Goal: Task Accomplishment & Management: Manage account settings

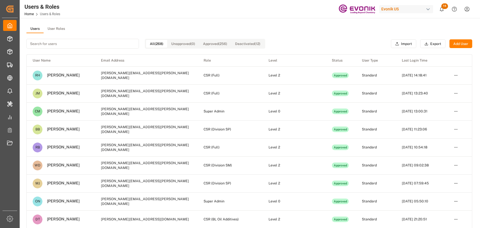
click at [55, 24] on div "Users User Roles All (268) Unapproved (0) Approved (256) Deactivated (12) Impor…" at bounding box center [249, 160] width 459 height 285
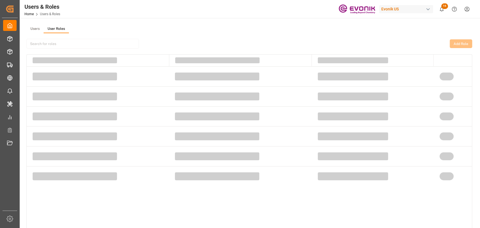
click at [65, 25] on button "User Roles" at bounding box center [56, 29] width 25 height 8
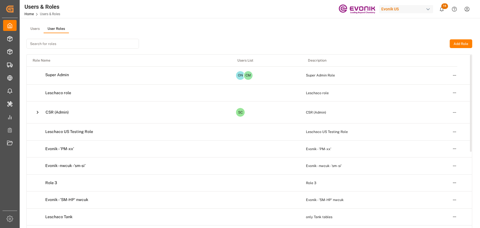
click at [35, 114] on button at bounding box center [38, 112] width 10 height 10
drag, startPoint x: 39, startPoint y: 111, endPoint x: 196, endPoint y: 112, distance: 156.8
click at [39, 111] on icon at bounding box center [38, 112] width 6 height 6
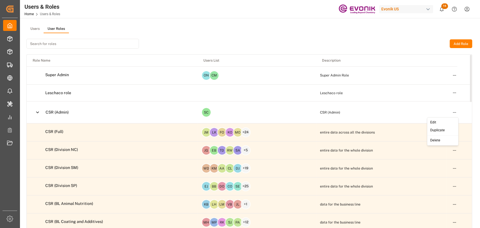
click at [456, 111] on html "Created by potrace 1.15, written by Peter Selinger 2001-2017 Created by potrace…" at bounding box center [240, 114] width 480 height 228
click at [437, 124] on div "Edit" at bounding box center [442, 122] width 29 height 8
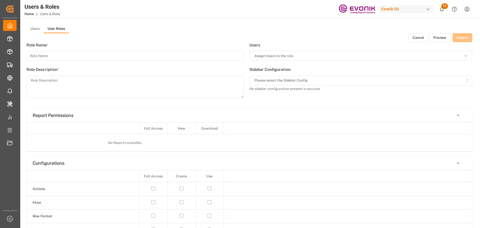
type input "CSR (Admin)"
type textarea "CSR (Admin)"
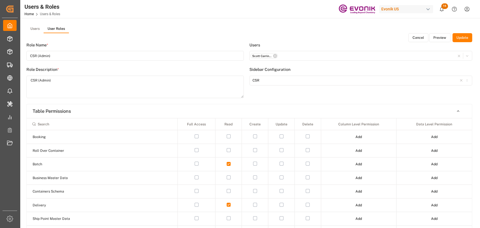
click at [444, 36] on button "Preview" at bounding box center [439, 37] width 21 height 9
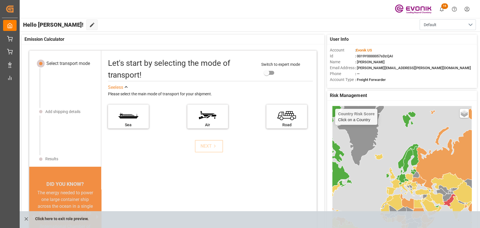
click at [469, 11] on html "Created by potrace 1.15, written by Peter Selinger 2001-2017 Created by potrace…" at bounding box center [240, 114] width 480 height 228
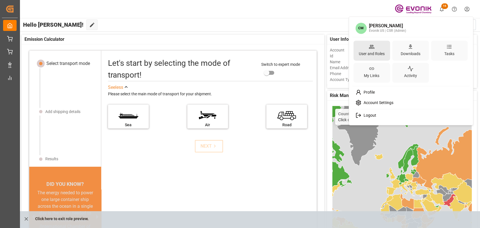
click at [371, 49] on icon at bounding box center [371, 47] width 6 height 6
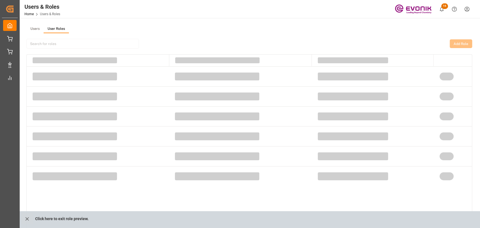
click at [65, 27] on button "User Roles" at bounding box center [56, 29] width 25 height 8
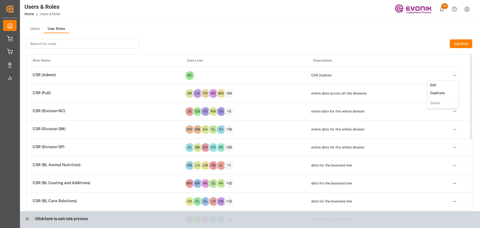
click at [456, 75] on html "Created by potrace 1.15, written by Peter Selinger 2001-2017 Created by potrace…" at bounding box center [240, 114] width 480 height 228
click at [433, 83] on div "Edit" at bounding box center [442, 85] width 29 height 8
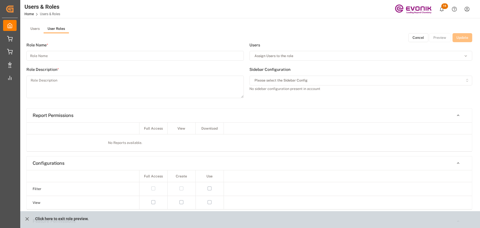
type input "CSR (Admin)"
type textarea "CSR (Admin)"
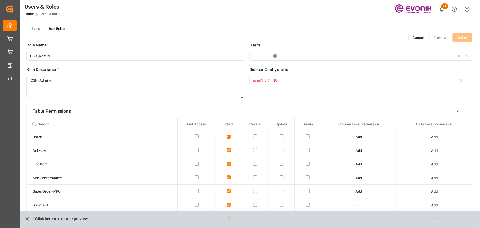
click at [421, 39] on button "Cancel" at bounding box center [418, 37] width 20 height 9
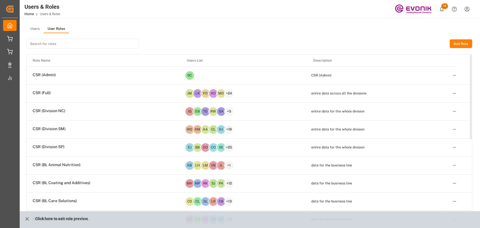
click at [456, 91] on html "Created by potrace 1.15, written by Peter Selinger 2001-2017 Created by potrace…" at bounding box center [240, 114] width 480 height 228
click at [440, 103] on div "Edit" at bounding box center [442, 103] width 29 height 8
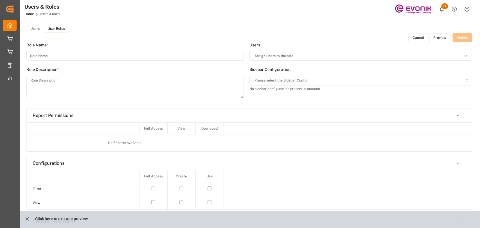
type input "CSR (Full)"
type textarea "entire data across all the divisions"
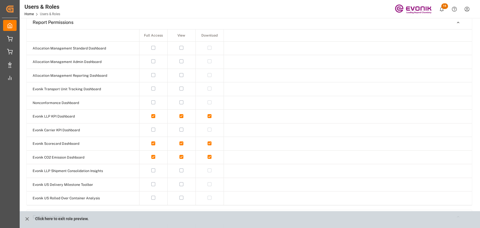
scroll to position [249, 0]
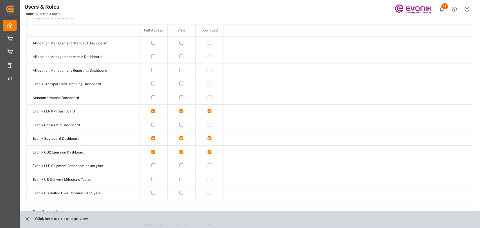
click at [152, 179] on button "button" at bounding box center [153, 179] width 4 height 4
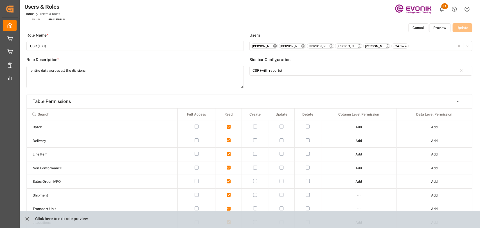
scroll to position [0, 0]
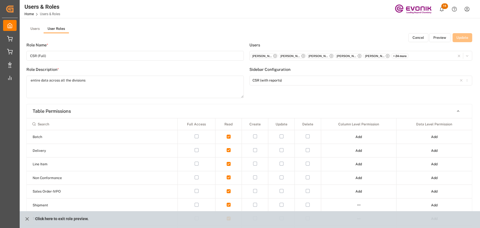
click at [466, 36] on div "Cancel Preview Update" at bounding box center [248, 37] width 445 height 9
click at [413, 38] on button "Cancel" at bounding box center [418, 37] width 20 height 9
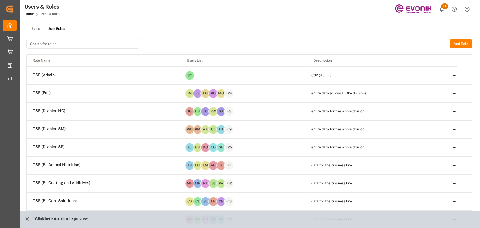
drag, startPoint x: 29, startPoint y: 217, endPoint x: 26, endPoint y: 221, distance: 5.2
click at [28, 219] on icon "close role preview" at bounding box center [27, 219] width 6 height 6
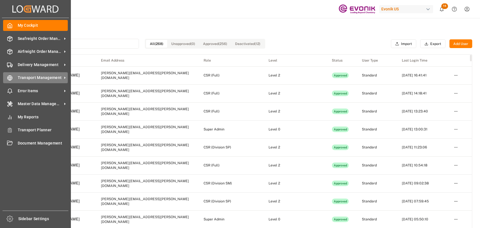
drag, startPoint x: 6, startPoint y: 73, endPoint x: 10, endPoint y: 72, distance: 4.2
click at [6, 73] on div "Transport Management Transport Management" at bounding box center [35, 77] width 65 height 11
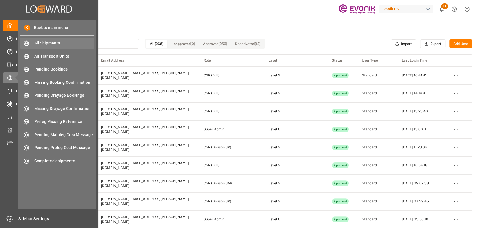
click at [46, 43] on span "All Shipments" at bounding box center [64, 43] width 60 height 6
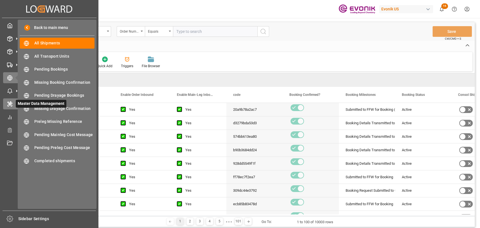
click at [8, 104] on icon at bounding box center [10, 104] width 6 height 6
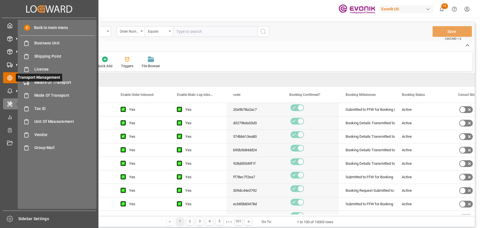
drag, startPoint x: 3, startPoint y: 81, endPoint x: 13, endPoint y: 79, distance: 10.5
click at [4, 81] on div "My Cockpit My Cockpit Seafreight Order Management Seafreight Order Management A…" at bounding box center [49, 114] width 94 height 192
click at [17, 77] on span "Transport Management" at bounding box center [39, 78] width 46 height 8
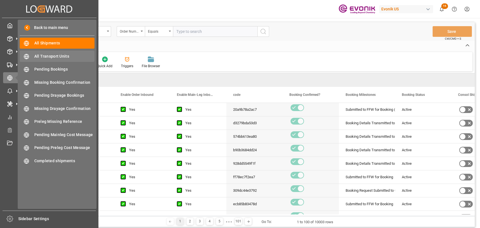
click at [45, 55] on span "All Transport Units" at bounding box center [64, 56] width 60 height 6
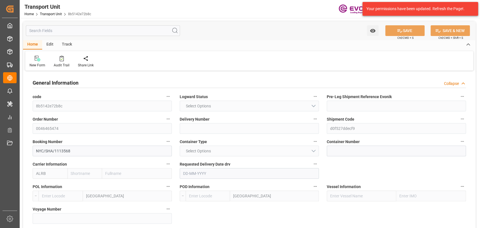
type input "AC Containerline"
type input "AC Containerline GmbH"
type input "USLGB"
type input "CNSHA"
type input "907"
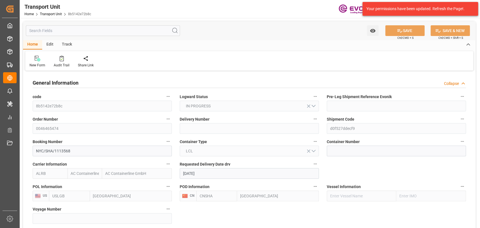
type input "[DATE]"
type input "[DATE] 00:00"
type input "[DATE] 15:45"
type input "22-10-2025 00:00"
type input "15-10-2025 15:45"
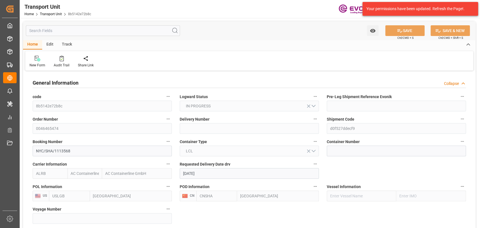
click at [246, 36] on div "Watch Option SAVE Ctrl/CMD + S SAVE & NEW Ctrl/CMD + Shift + S" at bounding box center [249, 30] width 452 height 19
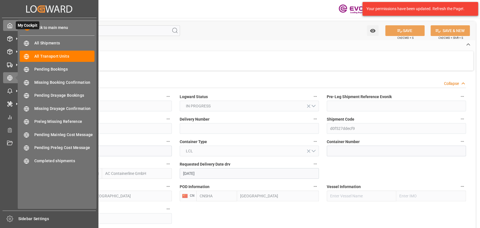
click at [8, 26] on icon at bounding box center [10, 26] width 6 height 6
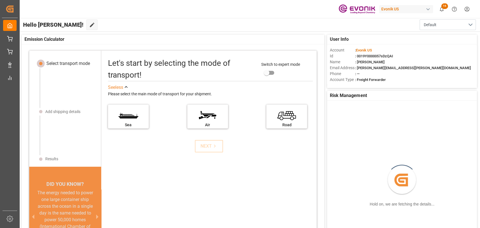
click at [466, 9] on html "Created by potrace 1.15, written by Peter Selinger 2001-2017 Created by potrace…" at bounding box center [240, 114] width 480 height 228
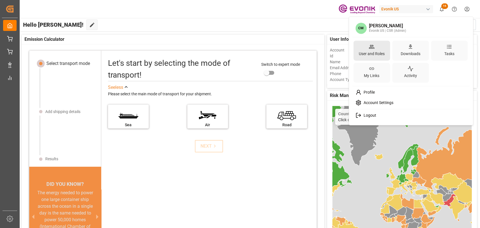
click at [373, 53] on div "User and Roles" at bounding box center [371, 53] width 28 height 8
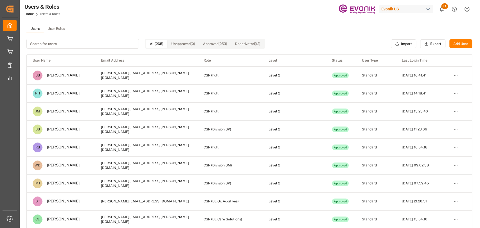
click at [51, 28] on button "User Roles" at bounding box center [56, 29] width 25 height 8
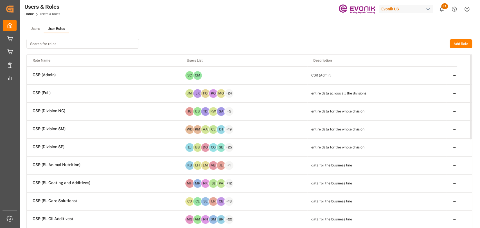
click at [453, 92] on html "Created by potrace 1.15, written by Peter Selinger 2001-2017 Created by potrace…" at bounding box center [240, 114] width 480 height 228
click at [442, 103] on div "Edit" at bounding box center [442, 103] width 29 height 8
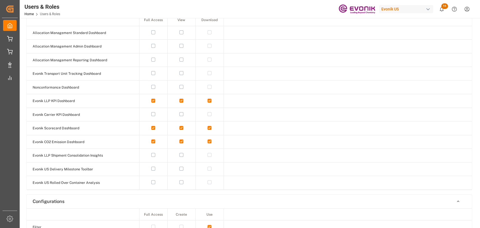
scroll to position [249, 0]
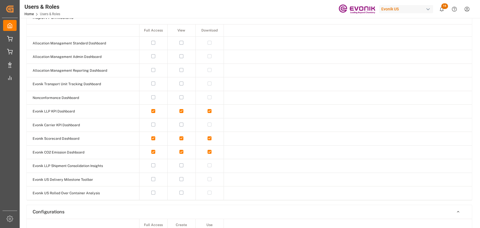
click at [153, 180] on button "button" at bounding box center [153, 179] width 4 height 4
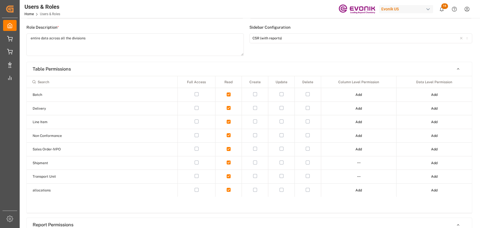
scroll to position [0, 0]
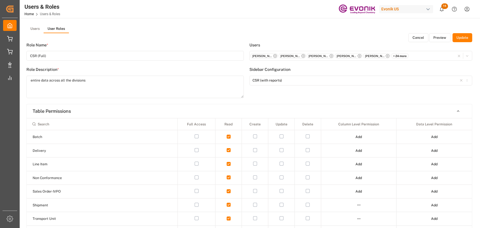
click at [458, 40] on button "Update" at bounding box center [462, 37] width 20 height 9
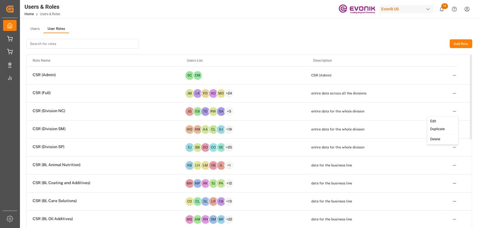
click at [454, 110] on html "Created by potrace 1.15, written by Peter Selinger 2001-2017 Created by potrace…" at bounding box center [240, 114] width 480 height 228
click at [436, 120] on div "Edit" at bounding box center [442, 121] width 29 height 8
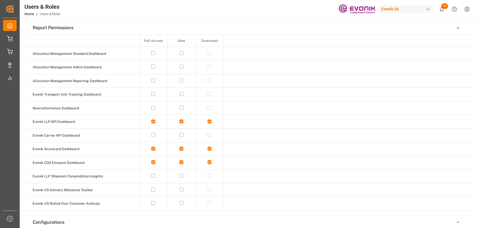
scroll to position [249, 0]
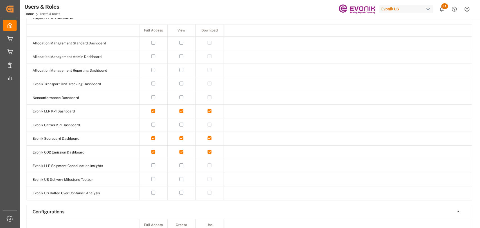
click at [153, 178] on button "button" at bounding box center [153, 179] width 4 height 4
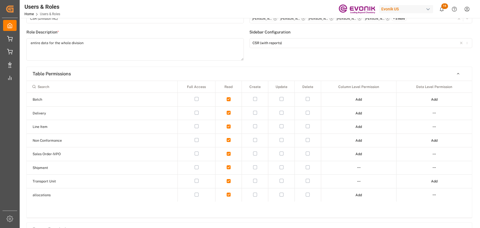
scroll to position [0, 0]
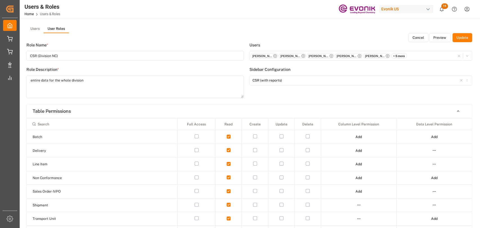
click at [464, 40] on button "Update" at bounding box center [462, 37] width 20 height 9
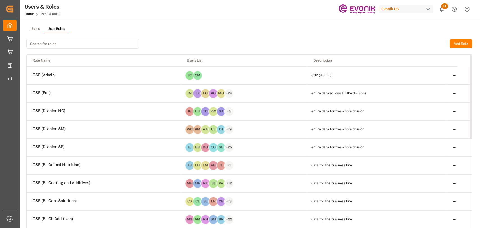
click at [453, 127] on html "Created by potrace 1.15, written by Peter Selinger 2001-2017 Created by potrace…" at bounding box center [240, 114] width 480 height 228
click at [435, 138] on div "Edit" at bounding box center [442, 139] width 29 height 8
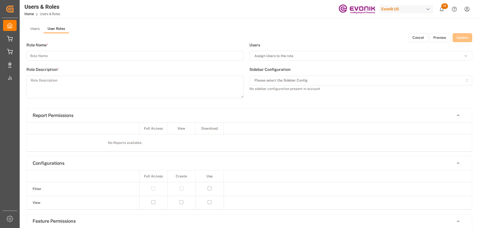
type input "CSR (Division SM)"
type textarea "entire data for the whole division"
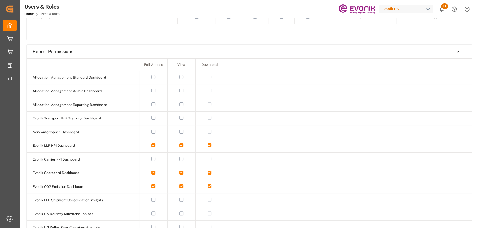
scroll to position [249, 0]
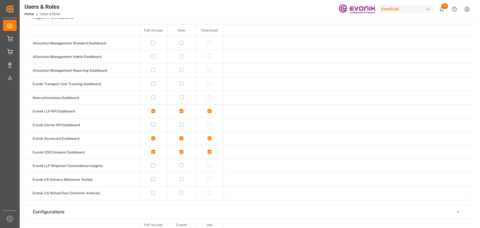
click at [154, 180] on td at bounding box center [153, 179] width 28 height 14
click at [154, 179] on button "button" at bounding box center [153, 179] width 4 height 4
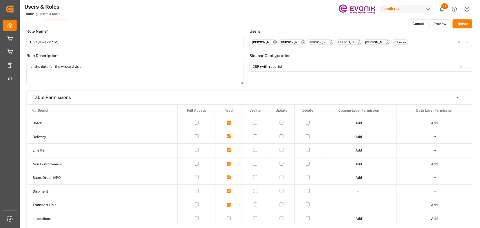
scroll to position [0, 0]
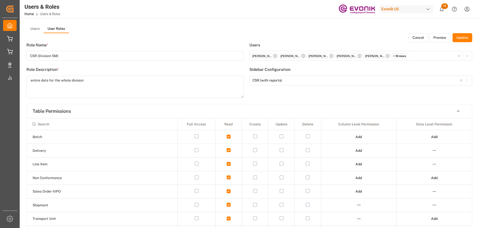
click at [461, 39] on button "Update" at bounding box center [462, 37] width 20 height 9
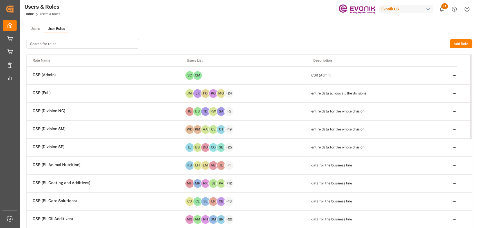
click at [453, 145] on html "Created by potrace 1.15, written by Peter Selinger 2001-2017 Created by potrace…" at bounding box center [240, 114] width 480 height 228
click at [443, 158] on div "Edit" at bounding box center [442, 157] width 29 height 8
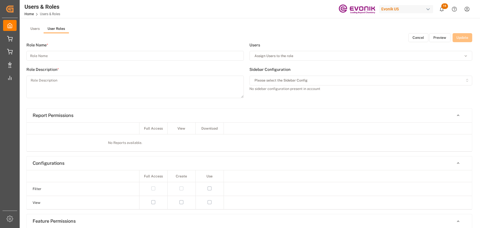
type input "CSR (Division SP)"
type textarea "entire data for the whole division"
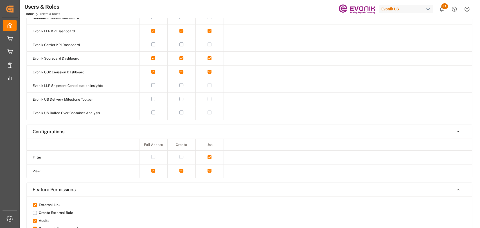
scroll to position [312, 0]
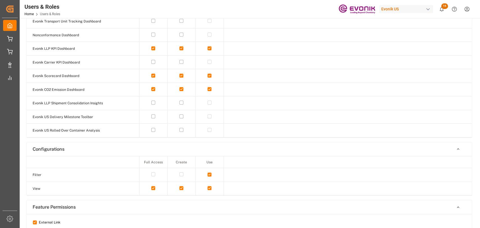
click at [154, 113] on td at bounding box center [153, 117] width 28 height 14
click at [149, 116] on td at bounding box center [153, 117] width 28 height 14
click at [152, 116] on button "button" at bounding box center [153, 116] width 4 height 4
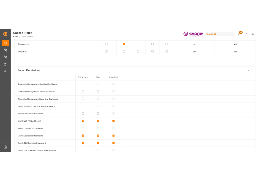
scroll to position [0, 0]
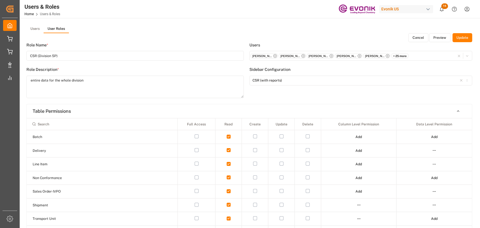
click at [457, 37] on button "Update" at bounding box center [462, 37] width 20 height 9
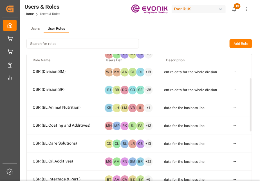
scroll to position [62, 0]
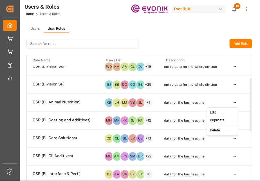
click at [235, 104] on html "Created by potrace 1.15, written by Peter Selinger 2001-2017 Created by potrace…" at bounding box center [130, 90] width 260 height 181
click at [215, 114] on div "Edit" at bounding box center [222, 113] width 29 height 8
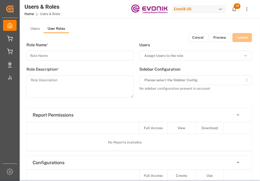
type input "CSR (BL Animal Nutrition)"
type textarea "data for the business line"
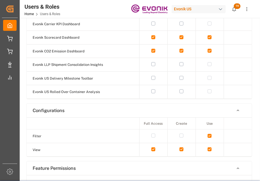
scroll to position [312, 0]
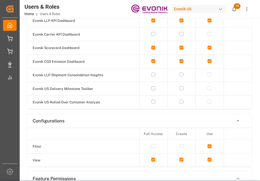
click at [151, 87] on button "button" at bounding box center [153, 89] width 4 height 4
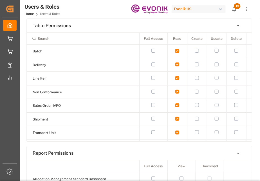
scroll to position [0, 0]
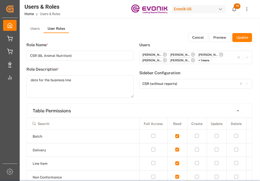
click at [243, 37] on button "Update" at bounding box center [242, 37] width 20 height 9
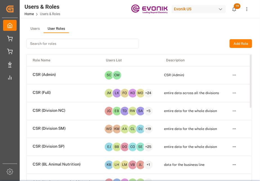
scroll to position [62, 0]
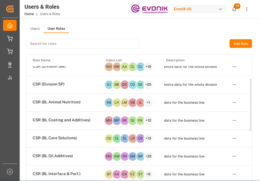
click at [231, 119] on html "Created by potrace 1.15, written by Peter Selinger 2001-2017 Created by potrace…" at bounding box center [130, 90] width 260 height 181
click at [217, 130] on div "Edit" at bounding box center [222, 131] width 29 height 8
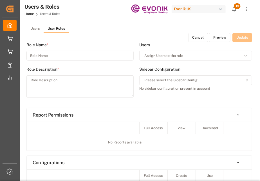
type input "CSR (BL Coating and Additives)"
type textarea "data for the business line"
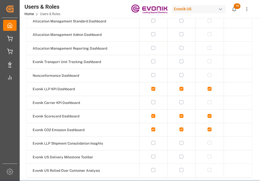
scroll to position [249, 0]
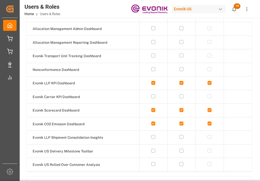
click at [153, 150] on button "button" at bounding box center [153, 151] width 4 height 4
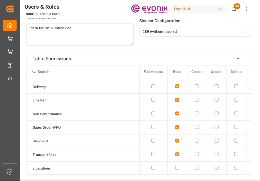
scroll to position [0, 0]
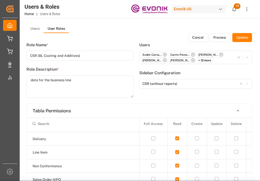
click at [239, 37] on button "Update" at bounding box center [242, 37] width 20 height 9
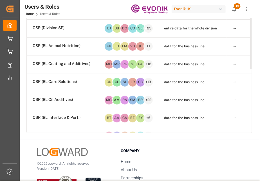
scroll to position [62, 0]
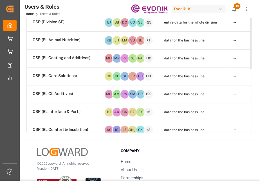
click at [236, 75] on html "Created by potrace 1.15, written by Peter Selinger 2001-2017 Created by potrace…" at bounding box center [130, 90] width 260 height 181
click at [225, 84] on div "Edit" at bounding box center [222, 86] width 29 height 8
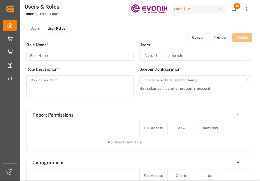
type input "CSR (BL Care Solutions)"
type textarea "data for the business line"
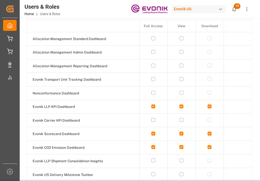
scroll to position [249, 0]
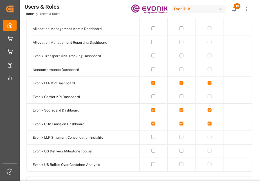
click at [151, 150] on button "button" at bounding box center [153, 151] width 4 height 4
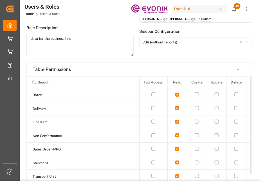
scroll to position [0, 0]
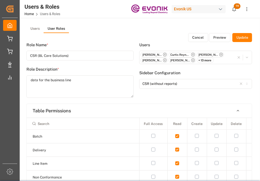
click at [242, 37] on button "Update" at bounding box center [242, 37] width 20 height 9
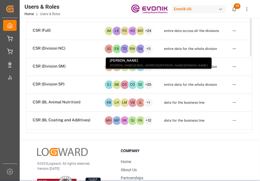
scroll to position [62, 0]
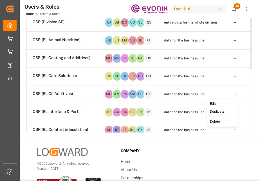
click at [232, 94] on html "Created by potrace 1.15, written by Peter Selinger 2001-2017 Created by potrace…" at bounding box center [130, 90] width 260 height 181
click at [218, 103] on div "Edit" at bounding box center [222, 104] width 29 height 8
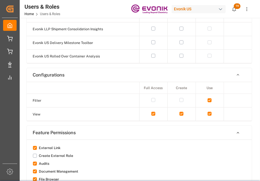
scroll to position [249, 0]
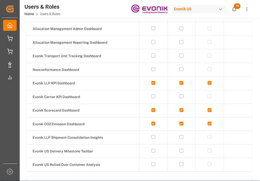
click at [151, 153] on td at bounding box center [153, 152] width 28 height 14
drag, startPoint x: 153, startPoint y: 149, endPoint x: 164, endPoint y: 142, distance: 12.9
click at [153, 149] on button "button" at bounding box center [153, 151] width 4 height 4
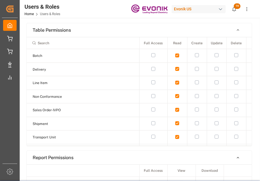
scroll to position [0, 0]
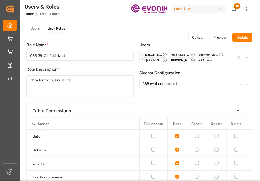
click at [240, 39] on button "Update" at bounding box center [242, 37] width 20 height 9
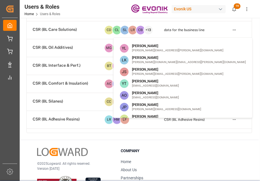
scroll to position [125, 0]
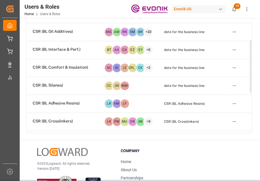
click at [234, 48] on html "Created by potrace 1.15, written by Peter Selinger 2001-2017 Created by potrace…" at bounding box center [130, 90] width 260 height 181
click at [223, 61] on div "Edit" at bounding box center [222, 60] width 29 height 8
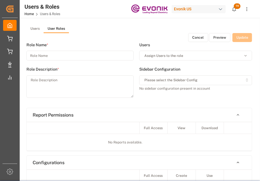
type input "CSR (BL Interface & Perf.)"
type textarea "data for the business line"
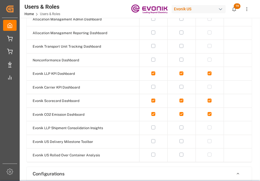
scroll to position [312, 0]
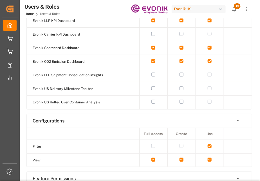
click at [150, 87] on td at bounding box center [153, 89] width 28 height 14
click at [153, 90] on td at bounding box center [153, 89] width 28 height 14
click at [153, 87] on button "button" at bounding box center [153, 89] width 4 height 4
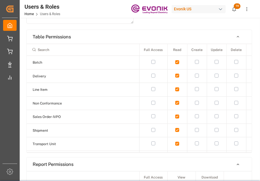
scroll to position [0, 0]
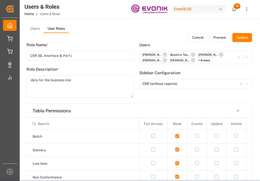
click at [235, 39] on button "Update" at bounding box center [242, 37] width 20 height 9
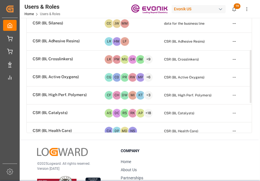
scroll to position [125, 0]
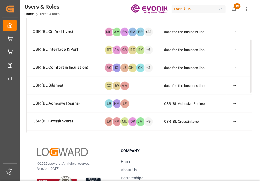
click at [233, 67] on html "Created by potrace 1.15, written by Peter Selinger 2001-2017 Created by potrace…" at bounding box center [130, 90] width 260 height 181
click at [225, 74] on div "Edit" at bounding box center [222, 78] width 29 height 8
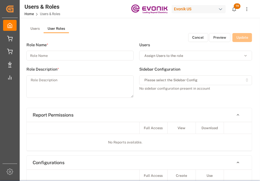
type input "CSR (BL Comfort & Insulation)"
type textarea "data for the business line"
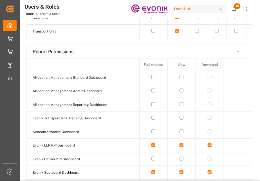
scroll to position [312, 0]
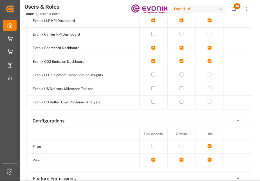
click at [155, 87] on button "button" at bounding box center [153, 89] width 4 height 4
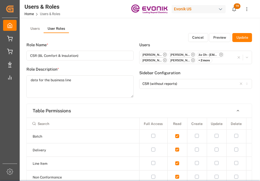
click at [235, 36] on button "Update" at bounding box center [242, 37] width 20 height 9
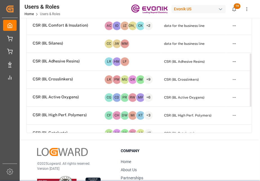
scroll to position [105, 0]
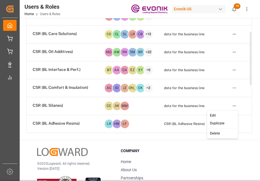
click at [232, 106] on html "Created by potrace 1.15, written by Peter Selinger 2001-2017 Created by potrace…" at bounding box center [130, 90] width 260 height 181
click at [219, 114] on div "Edit" at bounding box center [222, 116] width 29 height 8
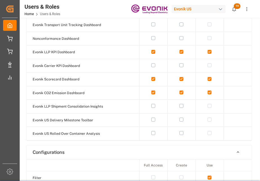
scroll to position [312, 0]
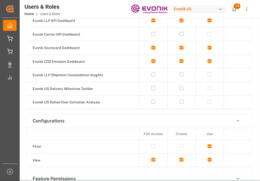
click at [152, 88] on button "button" at bounding box center [153, 89] width 4 height 4
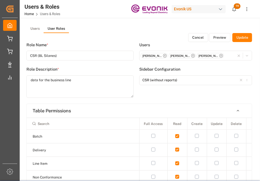
click at [238, 36] on button "Update" at bounding box center [242, 37] width 20 height 9
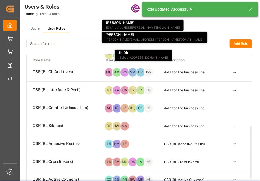
scroll to position [187, 0]
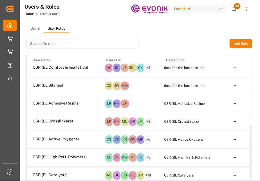
click at [235, 103] on html "Created by potrace 1.15, written by Peter Selinger 2001-2017 Created by potrace…" at bounding box center [130, 90] width 260 height 181
click at [216, 116] on div "Edit" at bounding box center [222, 114] width 29 height 8
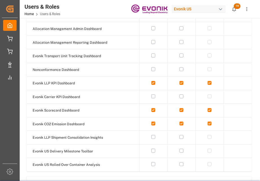
scroll to position [312, 0]
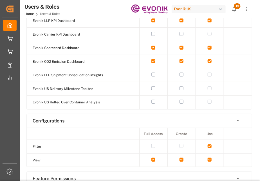
click at [154, 87] on button "button" at bounding box center [153, 89] width 4 height 4
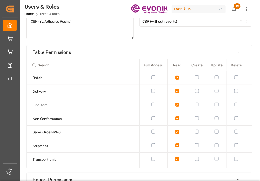
scroll to position [0, 0]
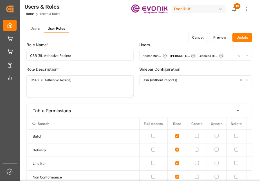
click at [242, 39] on button "Update" at bounding box center [242, 37] width 20 height 9
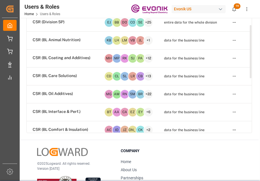
scroll to position [125, 0]
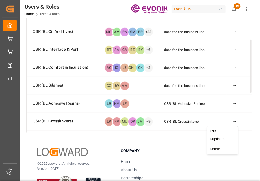
click at [233, 120] on html "Created by potrace 1.15, written by Peter Selinger 2001-2017 Created by potrace…" at bounding box center [130, 90] width 260 height 181
click at [222, 131] on div "Edit" at bounding box center [222, 132] width 29 height 8
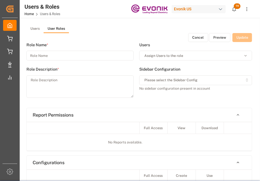
type input "CSR (BL Crosslinkers)"
type textarea "CSR (BL Crosslinkers)"
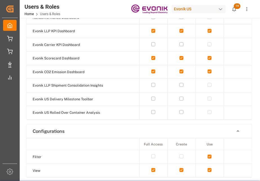
scroll to position [312, 0]
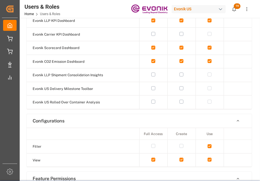
click at [153, 89] on button "button" at bounding box center [153, 89] width 4 height 4
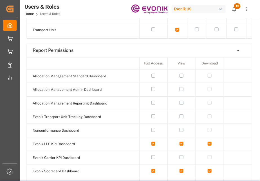
scroll to position [0, 0]
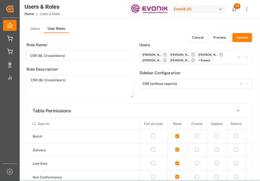
click at [239, 38] on button "Update" at bounding box center [242, 37] width 20 height 9
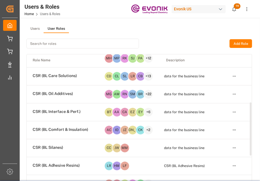
scroll to position [187, 0]
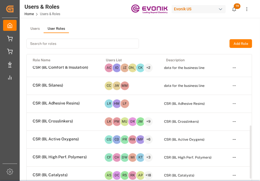
click at [232, 139] on html "Created by potrace 1.15, written by Peter Selinger 2001-2017 Created by potrace…" at bounding box center [130, 90] width 260 height 181
click at [215, 150] on div "Edit" at bounding box center [222, 150] width 29 height 8
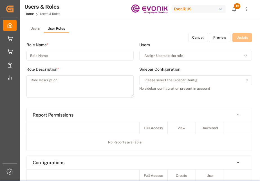
type input "CSR (BL Active Oxygens)"
type textarea "CSR (BL Active Oxygens)"
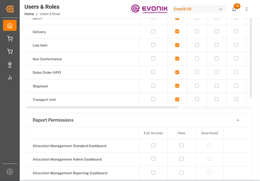
scroll to position [249, 0]
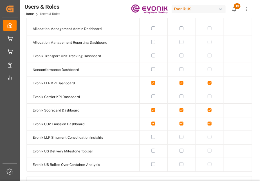
click at [152, 151] on button "button" at bounding box center [153, 151] width 4 height 4
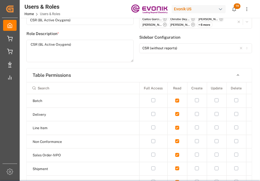
scroll to position [0, 0]
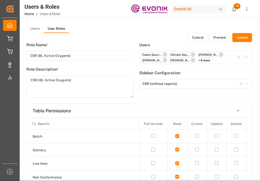
click at [237, 37] on button "Update" at bounding box center [242, 37] width 20 height 9
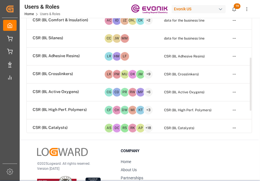
scroll to position [167, 0]
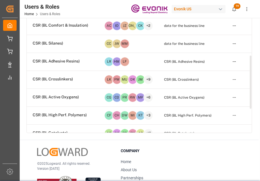
click at [231, 97] on html "Created by potrace 1.15, written by Peter Selinger 2001-2017 Created by potrace…" at bounding box center [130, 90] width 260 height 181
click at [226, 105] on div "Edit" at bounding box center [222, 107] width 29 height 8
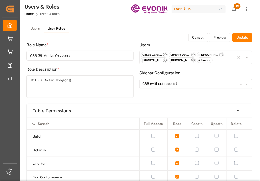
click at [196, 40] on button "Cancel" at bounding box center [198, 37] width 20 height 9
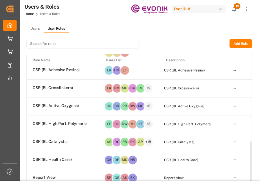
scroll to position [229, 0]
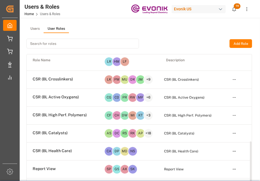
click at [237, 113] on html "Created by potrace 1.15, written by Peter Selinger 2001-2017 Created by potrace…" at bounding box center [130, 90] width 260 height 181
click at [223, 124] on div "Edit" at bounding box center [222, 125] width 29 height 8
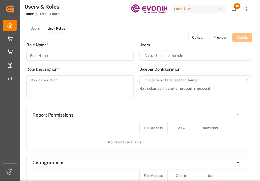
type input "CSR (BL High Perf. Polymers)"
type textarea "CSR (BL High Perf. Polymers)"
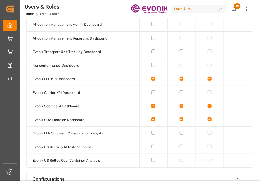
scroll to position [312, 0]
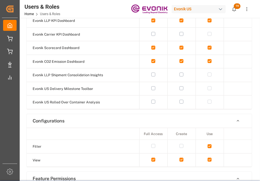
drag, startPoint x: 154, startPoint y: 88, endPoint x: 165, endPoint y: 102, distance: 18.0
click at [155, 88] on button "button" at bounding box center [153, 89] width 4 height 4
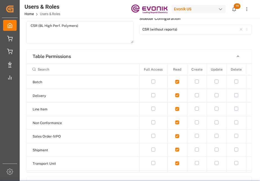
scroll to position [0, 0]
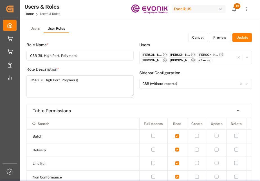
click at [237, 39] on button "Update" at bounding box center [242, 37] width 20 height 9
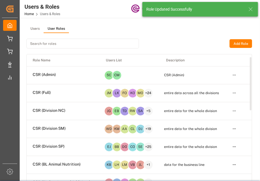
scroll to position [229, 0]
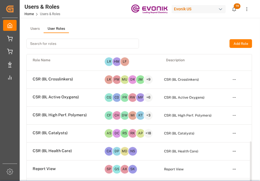
click at [237, 133] on html "Created by potrace 1.15, written by Peter Selinger 2001-2017 Created by potrace…" at bounding box center [130, 90] width 260 height 181
click at [216, 142] on div "Edit" at bounding box center [222, 143] width 29 height 8
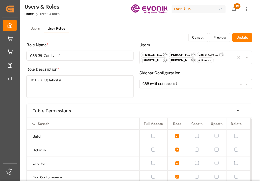
scroll to position [312, 0]
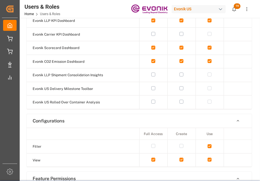
click at [151, 88] on td at bounding box center [153, 89] width 28 height 14
click at [152, 88] on button "button" at bounding box center [153, 89] width 4 height 4
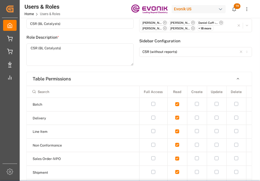
scroll to position [0, 0]
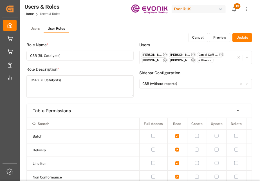
click at [245, 38] on button "Update" at bounding box center [242, 37] width 20 height 9
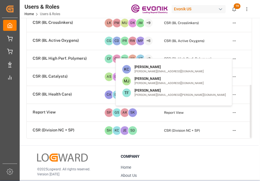
scroll to position [62, 0]
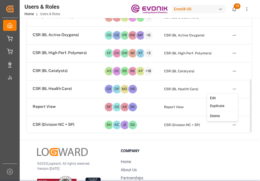
click at [233, 89] on html "Created by potrace 1.15, written by Peter Selinger 2001-2017 Created by potrace…" at bounding box center [130, 90] width 260 height 181
click at [217, 97] on div "Edit" at bounding box center [222, 99] width 29 height 8
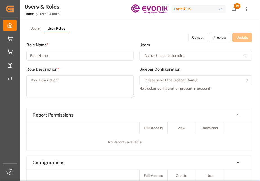
type input "CSR (BL Health Care)"
type textarea "CSR (BL Health Care)"
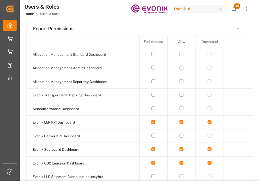
scroll to position [312, 0]
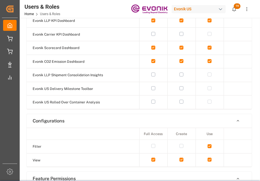
click at [152, 88] on button "button" at bounding box center [153, 89] width 4 height 4
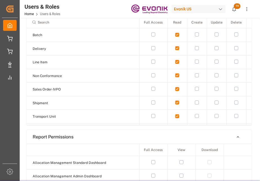
scroll to position [0, 0]
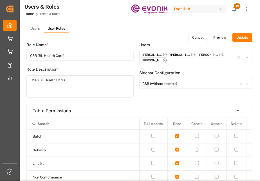
click at [239, 38] on button "Update" at bounding box center [242, 37] width 20 height 9
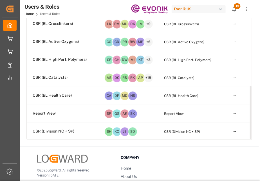
scroll to position [62, 0]
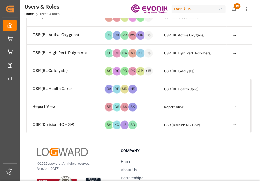
click at [235, 108] on html "Created by potrace 1.15, written by Peter Selinger 2001-2017 Created by potrace…" at bounding box center [130, 90] width 260 height 181
click at [219, 115] on div "Edit" at bounding box center [222, 117] width 29 height 8
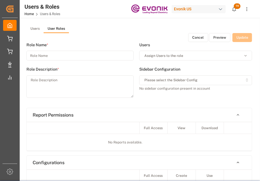
type input "Report View"
type textarea "Report View"
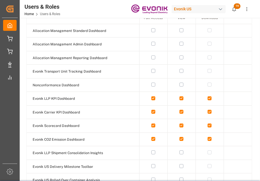
scroll to position [312, 0]
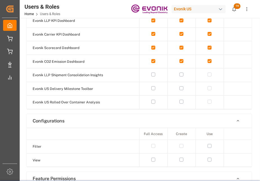
click at [151, 89] on button "button" at bounding box center [153, 89] width 4 height 4
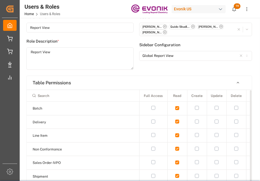
scroll to position [0, 0]
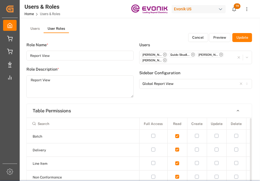
click at [236, 40] on button "Update" at bounding box center [242, 37] width 20 height 9
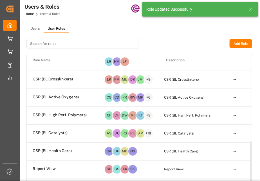
scroll to position [125, 0]
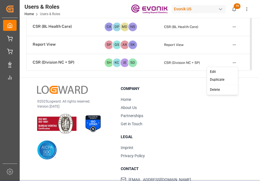
click at [233, 65] on html "Created by potrace 1.15, written by Peter Selinger 2001-2017 Created by potrace…" at bounding box center [130, 90] width 260 height 181
click at [213, 71] on div "Edit" at bounding box center [222, 72] width 29 height 8
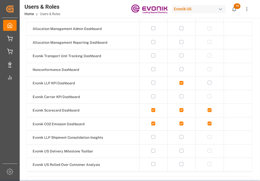
click at [155, 148] on td at bounding box center [153, 152] width 28 height 14
click at [155, 150] on button "button" at bounding box center [153, 151] width 4 height 4
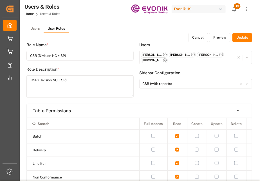
click at [238, 33] on button "Update" at bounding box center [242, 37] width 20 height 9
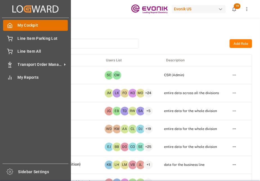
click at [4, 24] on div at bounding box center [8, 25] width 10 height 6
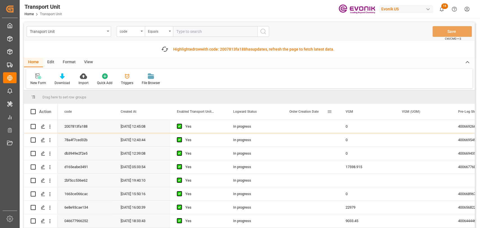
click at [331, 111] on span at bounding box center [329, 111] width 5 height 5
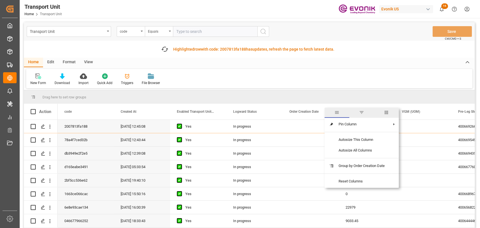
click at [383, 113] on span "columns" at bounding box center [386, 113] width 25 height 10
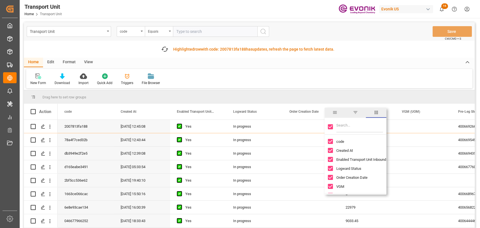
click at [331, 129] on input "Toggle Select All Columns" at bounding box center [330, 126] width 5 height 5
checkbox input "false"
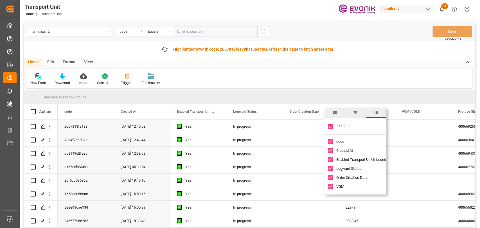
checkbox input "false"
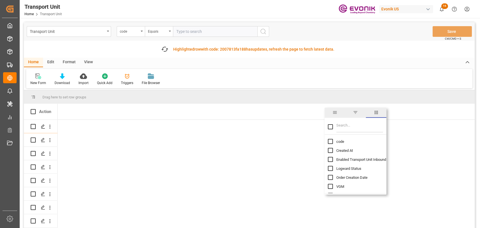
click at [359, 126] on input "Filter Columns Input" at bounding box center [359, 126] width 47 height 11
type input "atd"
click at [333, 142] on div "ATD (Carrier)" at bounding box center [359, 141] width 62 height 9
click at [330, 141] on input "ATD (Carrier) column toggle visibility (hidden)" at bounding box center [330, 141] width 5 height 5
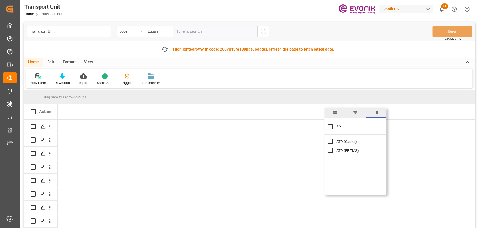
checkbox input "true"
checkbox input "false"
drag, startPoint x: 244, startPoint y: 72, endPoint x: 127, endPoint y: 139, distance: 135.1
click at [244, 73] on div "New Form Download Import Quick Add Triggers File Browser" at bounding box center [249, 78] width 446 height 19
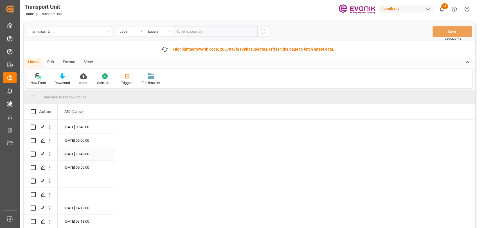
scroll to position [125, 0]
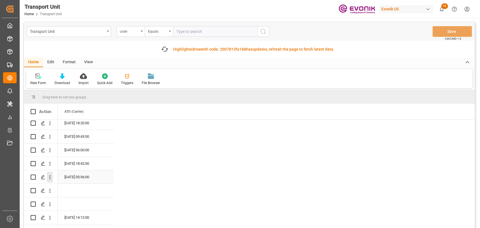
click at [49, 178] on icon "open menu" at bounding box center [50, 177] width 6 height 6
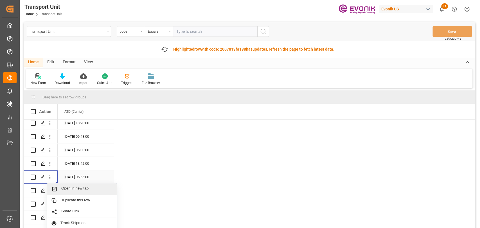
click at [61, 190] on span "Open in new tab" at bounding box center [86, 189] width 51 height 6
click at [101, 112] on div "ATD (Carrier)" at bounding box center [83, 112] width 38 height 16
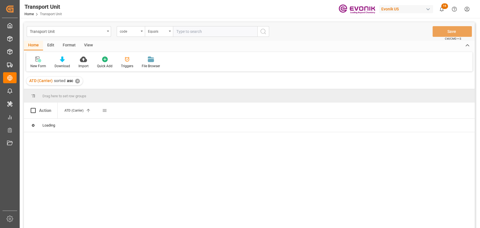
click at [89, 108] on span at bounding box center [88, 110] width 5 height 5
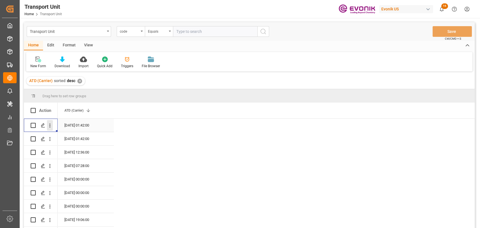
click at [48, 125] on icon "open menu" at bounding box center [50, 125] width 6 height 6
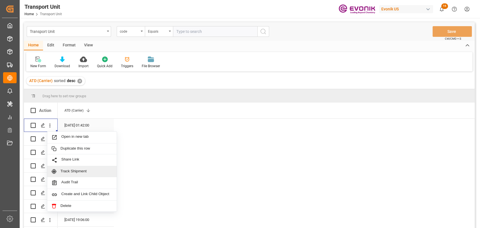
click at [76, 174] on span "Track Shipment" at bounding box center [86, 171] width 52 height 5
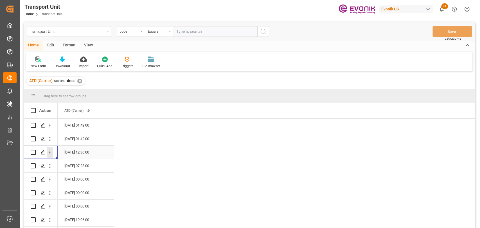
click at [50, 153] on icon "open menu" at bounding box center [50, 152] width 6 height 6
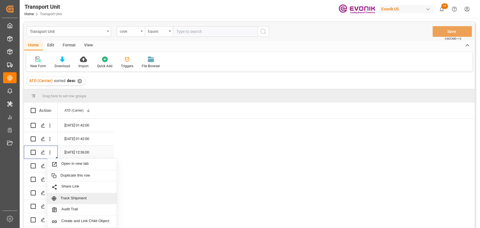
click at [78, 196] on span "Track Shipment" at bounding box center [86, 198] width 52 height 5
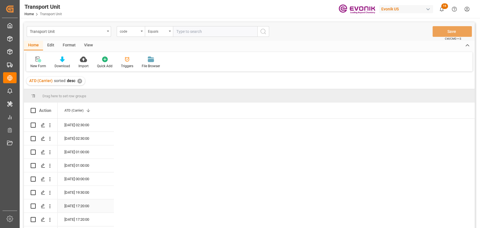
scroll to position [249, 0]
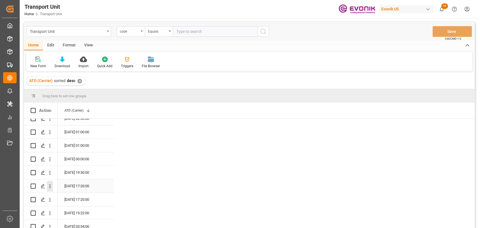
click at [49, 186] on icon "open menu" at bounding box center [50, 186] width 6 height 6
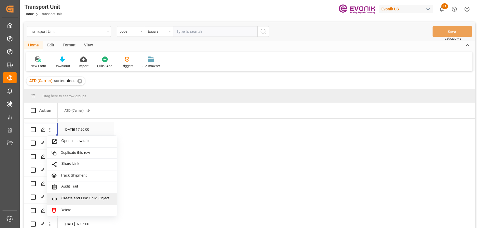
scroll to position [312, 0]
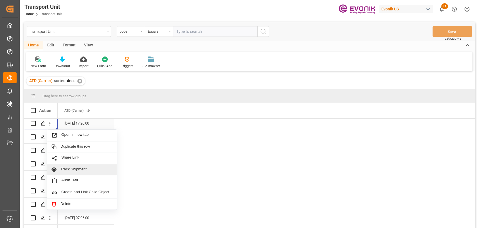
click at [67, 166] on div "Track Shipment" at bounding box center [81, 169] width 69 height 11
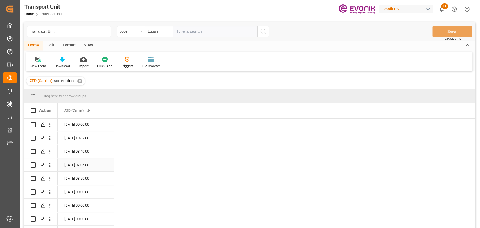
scroll to position [374, 0]
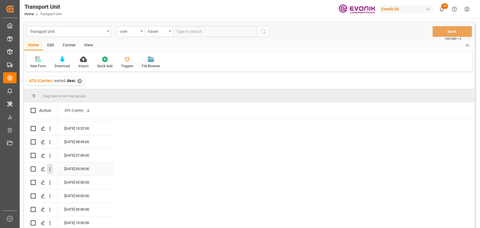
click at [52, 170] on icon "open menu" at bounding box center [50, 169] width 6 height 6
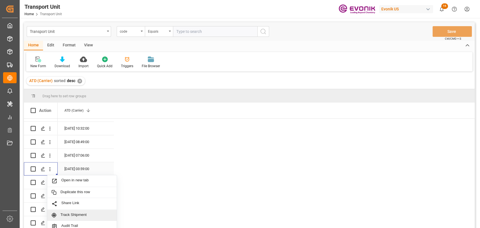
click at [74, 214] on span "Track Shipment" at bounding box center [86, 214] width 52 height 5
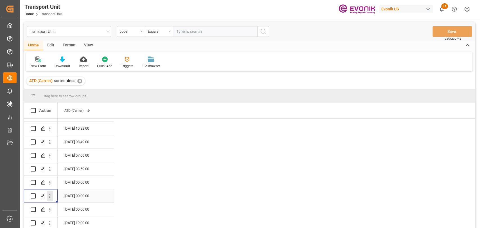
click at [50, 194] on icon "open menu" at bounding box center [50, 196] width 6 height 6
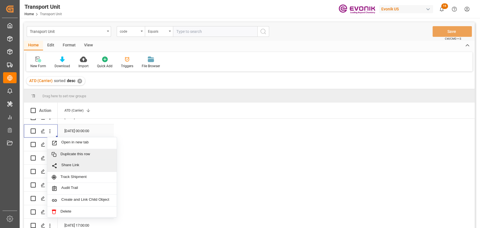
scroll to position [437, 0]
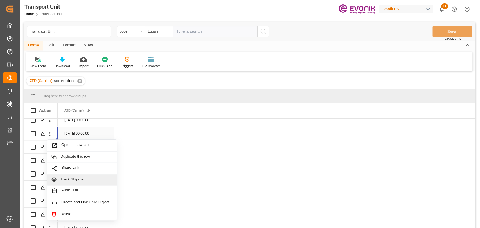
click at [88, 177] on span "Track Shipment" at bounding box center [86, 179] width 52 height 5
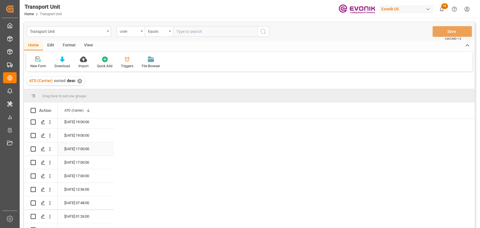
scroll to position [499, 0]
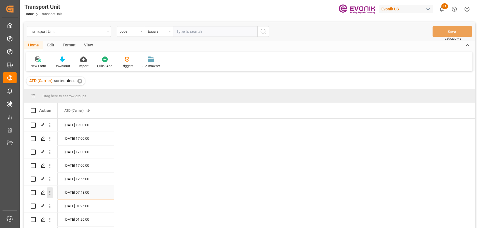
click at [49, 192] on icon "open menu" at bounding box center [50, 193] width 6 height 6
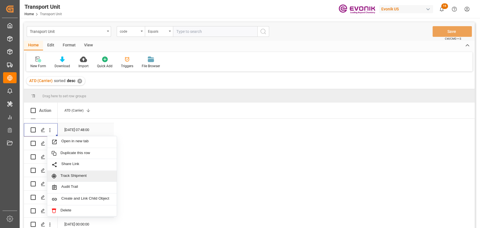
click at [78, 177] on span "Track Shipment" at bounding box center [86, 175] width 52 height 5
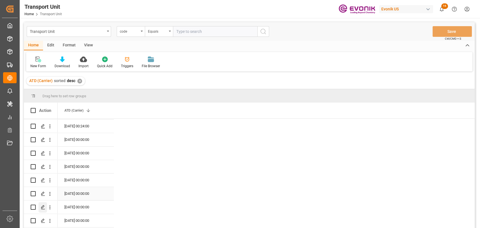
scroll to position [624, 0]
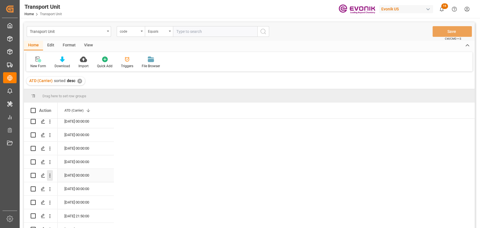
click at [48, 176] on icon "open menu" at bounding box center [50, 175] width 6 height 6
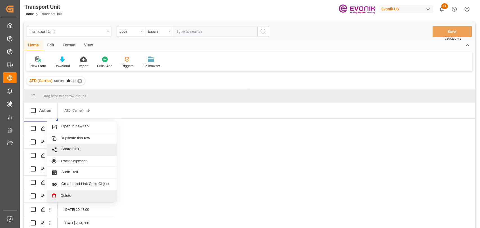
scroll to position [687, 0]
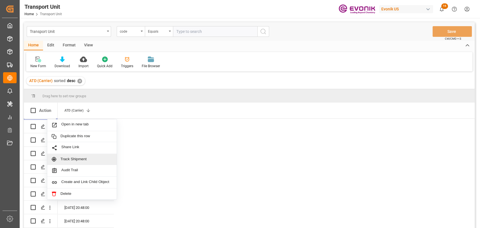
click at [73, 157] on span "Track Shipment" at bounding box center [86, 158] width 52 height 5
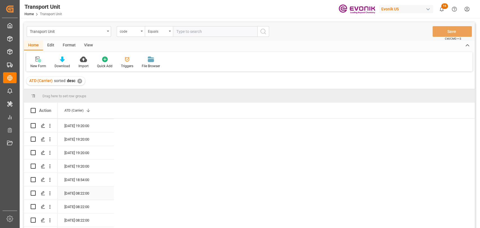
scroll to position [811, 0]
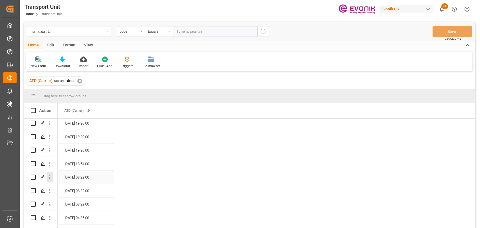
click at [49, 175] on icon "open menu" at bounding box center [50, 177] width 6 height 6
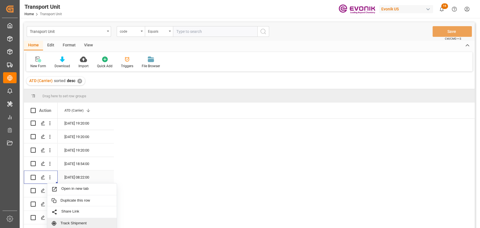
click at [76, 221] on span "Track Shipment" at bounding box center [86, 223] width 52 height 5
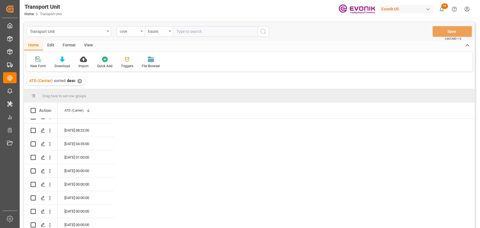
scroll to position [936, 0]
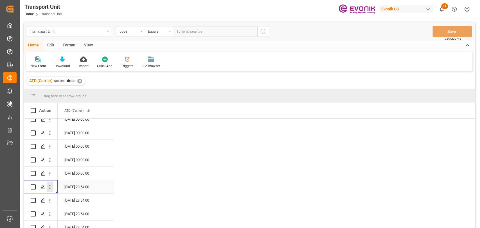
click at [52, 186] on icon "open menu" at bounding box center [50, 187] width 6 height 6
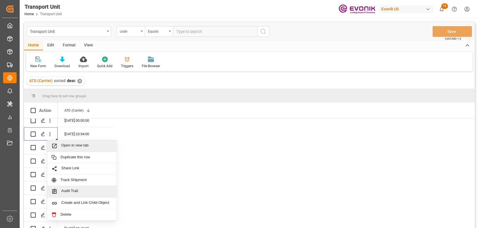
scroll to position [999, 0]
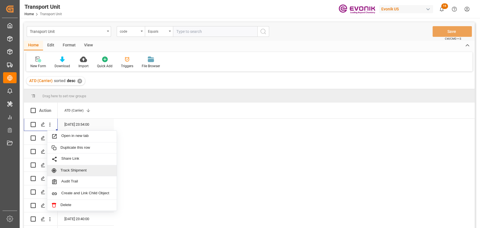
click at [81, 171] on span "Track Shipment" at bounding box center [86, 170] width 52 height 5
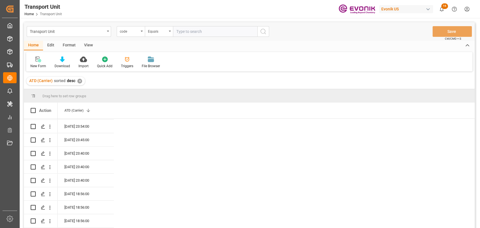
scroll to position [1061, 0]
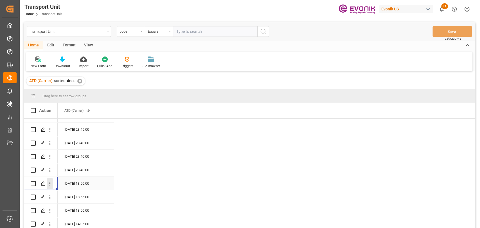
click at [48, 186] on icon "open menu" at bounding box center [50, 184] width 6 height 6
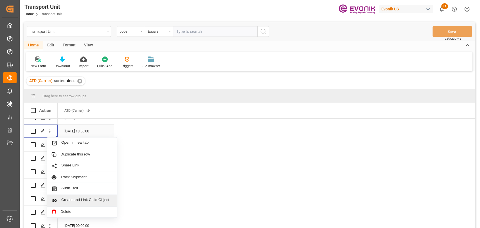
scroll to position [1124, 0]
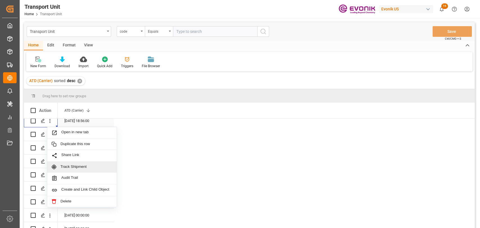
drag, startPoint x: 56, startPoint y: 195, endPoint x: 76, endPoint y: 167, distance: 34.0
click at [76, 167] on div "Open in new tab Duplicate this row Share Link Track Shipment Audit Trail Create…" at bounding box center [82, 167] width 70 height 81
click at [80, 165] on span "Track Shipment" at bounding box center [86, 166] width 52 height 5
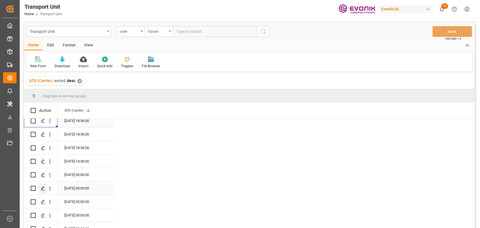
click at [45, 190] on div "Press SPACE to select this row." at bounding box center [42, 188] width 8 height 10
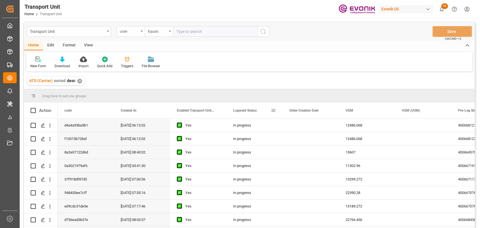
click at [272, 110] on span at bounding box center [273, 110] width 5 height 5
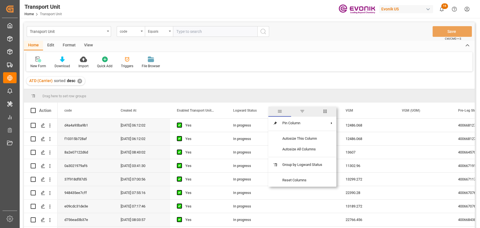
drag, startPoint x: 327, startPoint y: 111, endPoint x: 313, endPoint y: 113, distance: 14.0
click at [326, 109] on span "columns" at bounding box center [324, 111] width 5 height 5
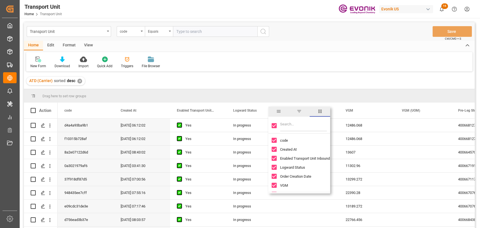
click at [272, 124] on input "Toggle Select All Columns" at bounding box center [273, 125] width 5 height 5
checkbox input "false"
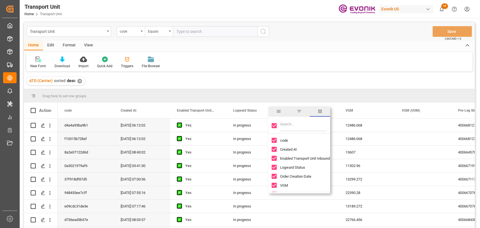
checkbox input "false"
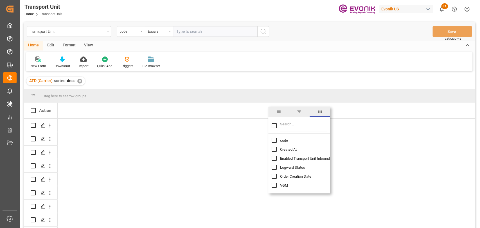
click at [282, 126] on input "Filter Columns Input" at bounding box center [303, 125] width 47 height 11
type input "trans"
click at [272, 147] on input "1. Transshipment Port LoCode column toggle visibility (hidden)" at bounding box center [273, 149] width 5 height 5
checkbox input "true"
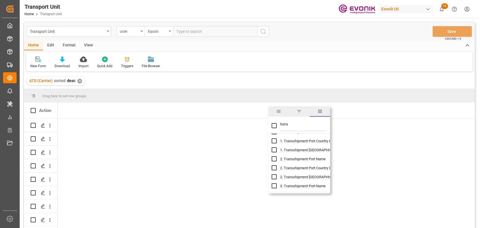
checkbox input "false"
click at [274, 177] on input "2. Transshipment Port LoCode column toggle visibility (hidden)" at bounding box center [273, 176] width 5 height 5
checkbox input "true"
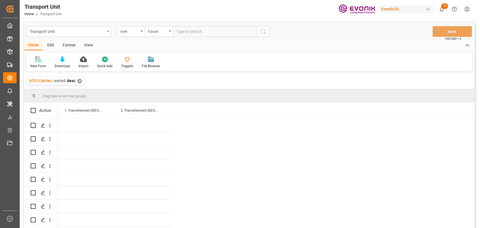
click at [226, 78] on div "ATD (Carrier) sorted desc ✕" at bounding box center [249, 81] width 450 height 16
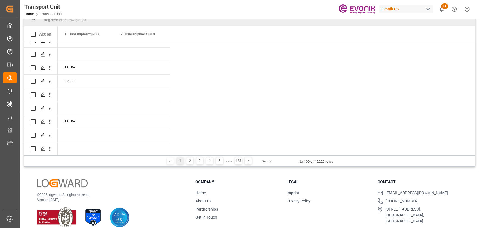
scroll to position [83, 0]
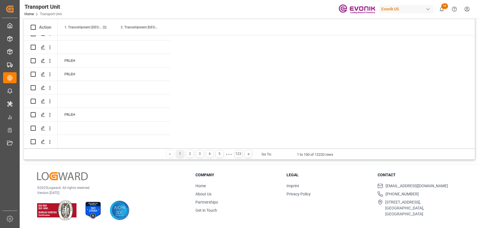
click at [87, 28] on span "1. Transshipment Port LoCode" at bounding box center [83, 27] width 38 height 4
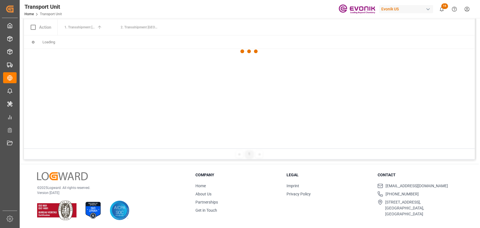
click at [87, 29] on div at bounding box center [249, 51] width 450 height 224
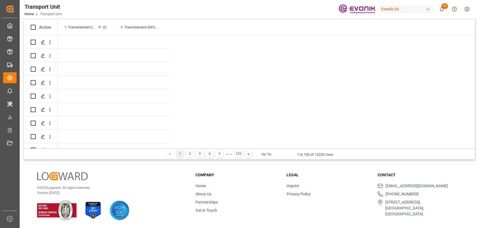
click at [82, 27] on div "1. Transshipment Port LoCode 1" at bounding box center [83, 27] width 38 height 16
click at [86, 26] on span "1. Transshipment Port LoCode" at bounding box center [79, 27] width 30 height 4
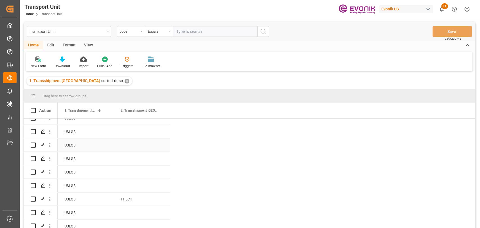
scroll to position [811, 0]
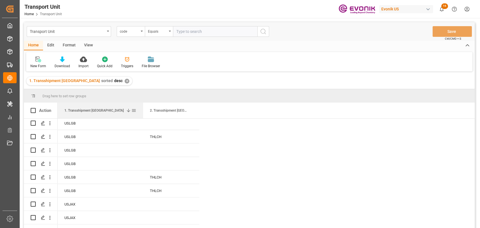
drag, startPoint x: 113, startPoint y: 111, endPoint x: 143, endPoint y: 112, distance: 29.2
click at [143, 112] on div at bounding box center [143, 111] width 2 height 16
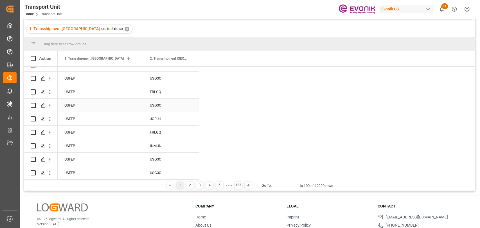
scroll to position [83, 0]
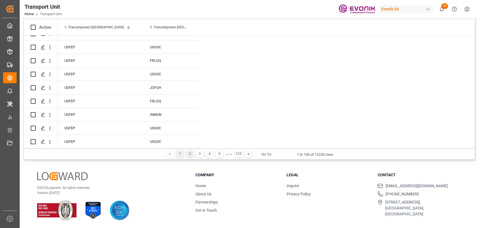
click at [188, 151] on div "2" at bounding box center [189, 153] width 7 height 7
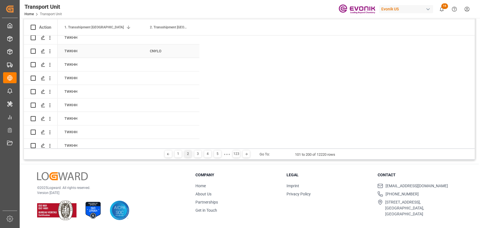
scroll to position [187, 0]
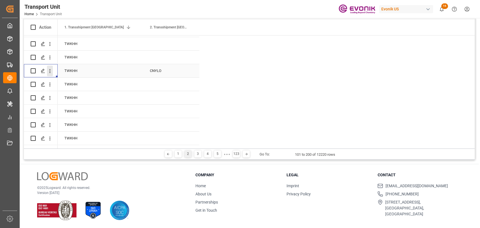
click at [48, 72] on icon "open menu" at bounding box center [50, 71] width 6 height 6
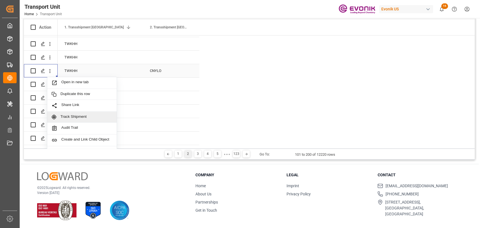
click at [76, 117] on span "Track Shipment" at bounding box center [86, 116] width 52 height 5
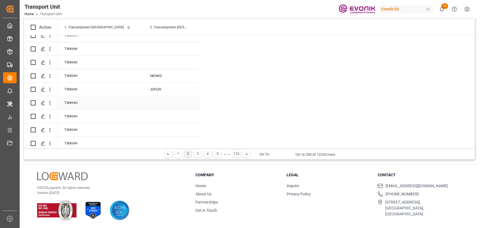
scroll to position [374, 0]
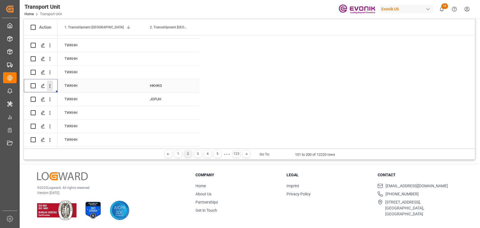
click at [50, 86] on icon "open menu" at bounding box center [49, 86] width 1 height 4
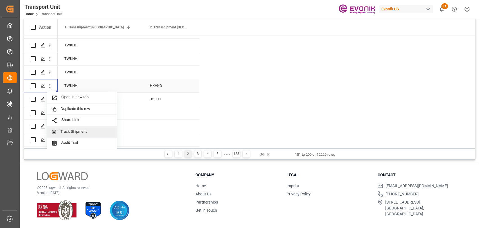
drag, startPoint x: 73, startPoint y: 142, endPoint x: 74, endPoint y: 134, distance: 7.9
click at [74, 134] on div "Open in new tab Duplicate this row Share Link Track Shipment Audit Trail Create…" at bounding box center [82, 132] width 70 height 81
click at [74, 134] on span "Track Shipment" at bounding box center [86, 131] width 52 height 5
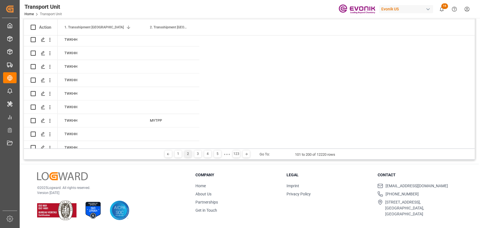
scroll to position [624, 0]
click at [49, 66] on icon "open menu" at bounding box center [50, 65] width 6 height 6
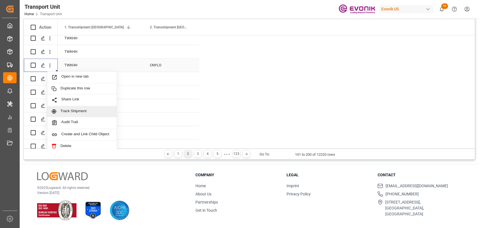
click at [78, 112] on span "Track Shipment" at bounding box center [86, 111] width 52 height 5
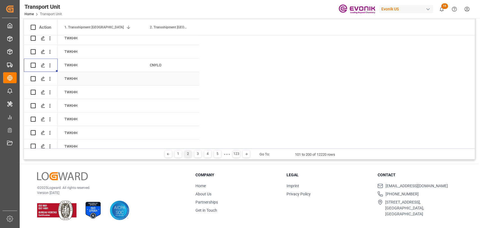
scroll to position [749, 0]
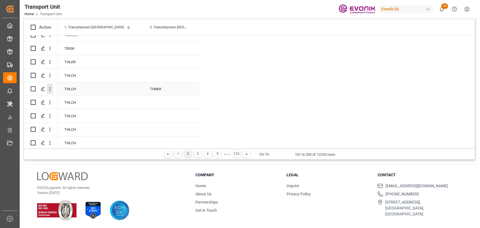
click at [49, 88] on icon "open menu" at bounding box center [50, 89] width 6 height 6
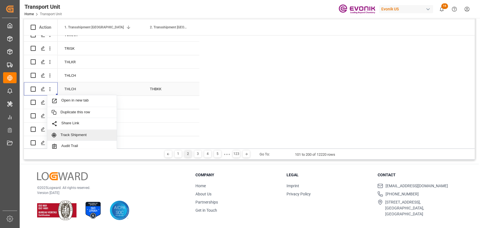
click at [67, 135] on span "Track Shipment" at bounding box center [86, 134] width 52 height 5
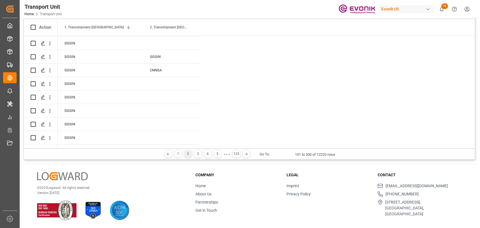
scroll to position [1237, 0]
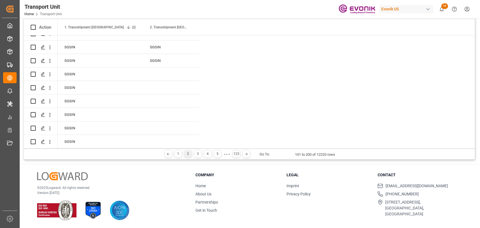
click at [90, 28] on span "1. Transshipment Port LoCode" at bounding box center [93, 27] width 59 height 4
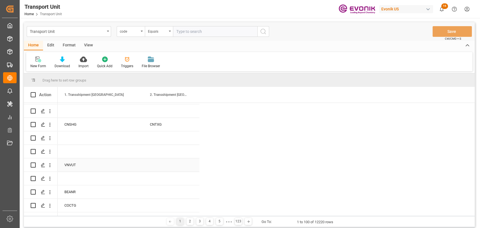
scroll to position [374, 0]
click at [48, 142] on icon "open menu" at bounding box center [50, 140] width 6 height 6
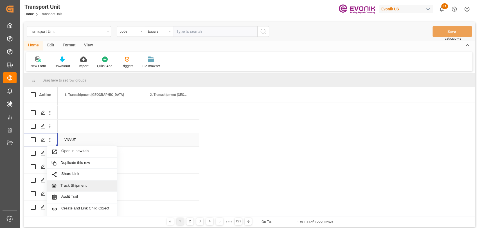
click at [76, 181] on div "Track Shipment" at bounding box center [81, 185] width 69 height 11
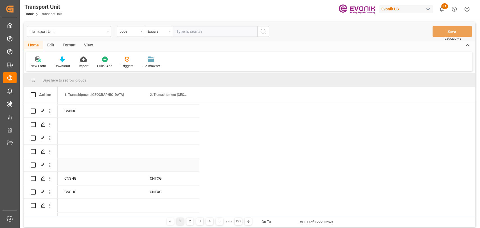
scroll to position [562, 0]
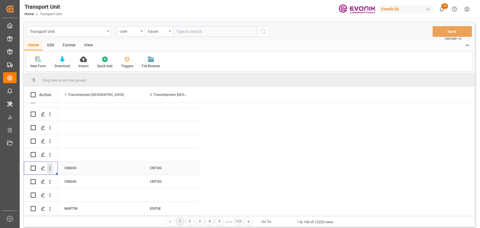
click at [52, 167] on icon "open menu" at bounding box center [50, 168] width 6 height 6
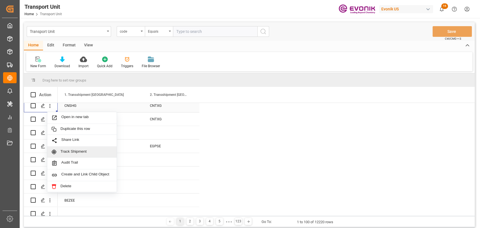
click at [74, 149] on div "Track Shipment" at bounding box center [81, 151] width 69 height 11
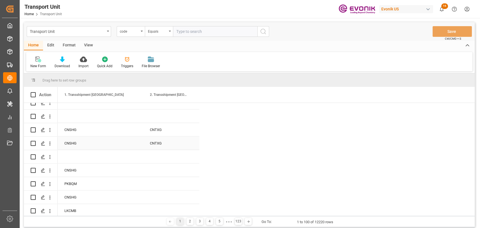
scroll to position [874, 0]
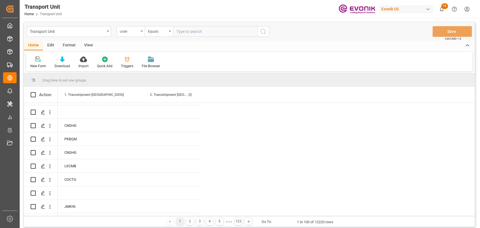
click at [191, 97] on span at bounding box center [189, 94] width 5 height 5
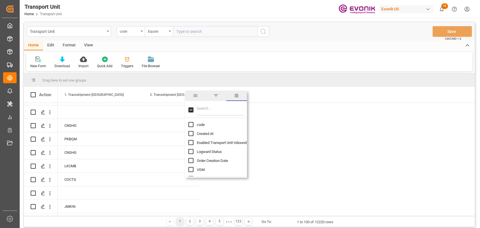
click at [219, 110] on input "Filter Columns Input" at bounding box center [220, 109] width 47 height 11
type input "atd"
click at [192, 124] on input "ATD (Carrier) column toggle visibility (hidden)" at bounding box center [190, 124] width 5 height 5
checkbox input "true"
checkbox input "false"
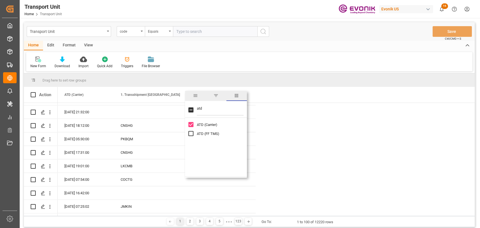
drag, startPoint x: 306, startPoint y: 119, endPoint x: 276, endPoint y: 115, distance: 30.4
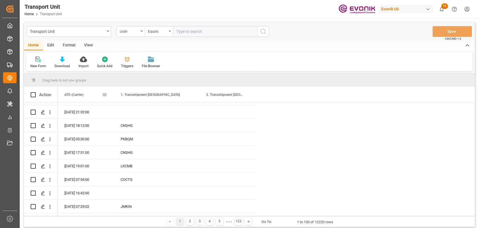
click at [105, 94] on span at bounding box center [104, 94] width 5 height 5
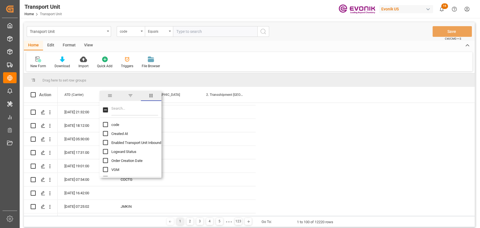
click at [126, 97] on span "filter" at bounding box center [130, 96] width 21 height 10
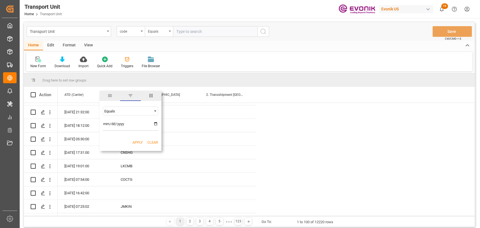
click at [120, 114] on div "Equals" at bounding box center [130, 110] width 55 height 9
drag, startPoint x: 117, startPoint y: 137, endPoint x: 133, endPoint y: 133, distance: 16.1
click at [118, 137] on span "Greater than" at bounding box center [114, 138] width 20 height 4
click at [154, 123] on input "date" at bounding box center [130, 124] width 55 height 11
type input "2025-07-01"
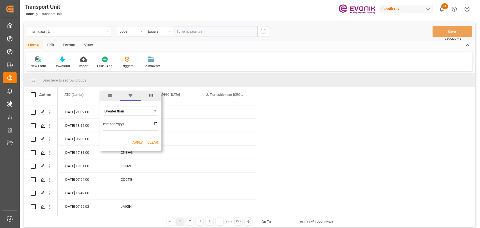
click at [135, 140] on button "Apply" at bounding box center [137, 143] width 10 height 6
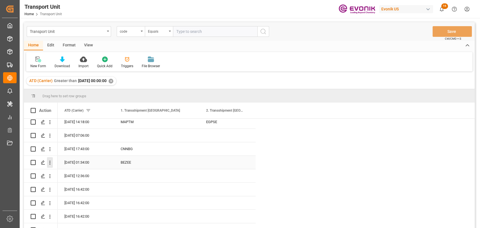
click at [48, 163] on icon "open menu" at bounding box center [50, 163] width 6 height 6
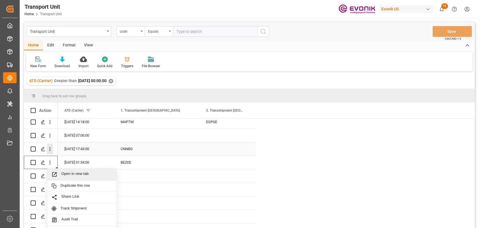
click at [50, 151] on icon "open menu" at bounding box center [50, 149] width 6 height 6
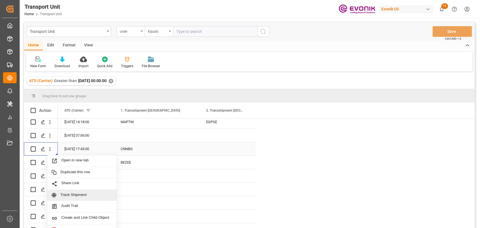
click at [78, 195] on span "Track Shipment" at bounding box center [86, 194] width 52 height 5
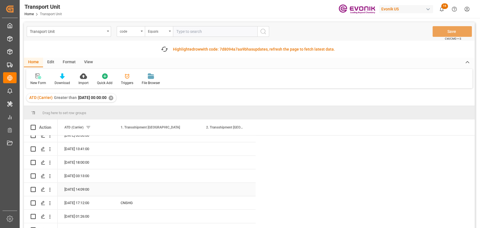
scroll to position [312, 0]
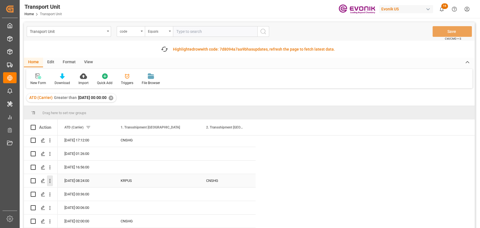
click at [49, 182] on icon "open menu" at bounding box center [50, 181] width 6 height 6
click at [71, 224] on span "Track Shipment" at bounding box center [86, 226] width 52 height 5
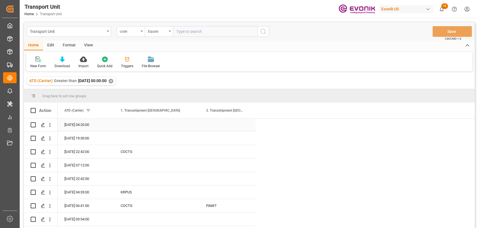
scroll to position [1124, 0]
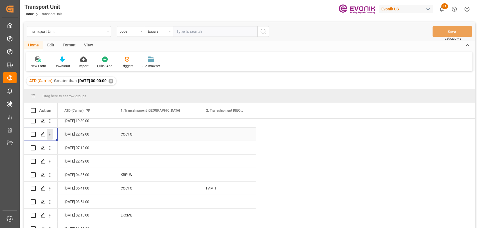
click at [50, 133] on icon "open menu" at bounding box center [50, 134] width 6 height 6
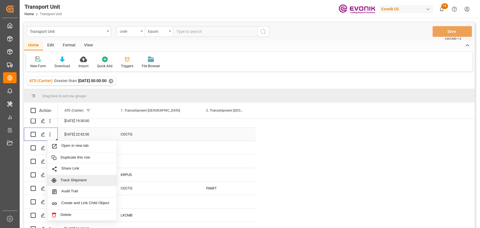
click at [76, 182] on span "Track Shipment" at bounding box center [86, 180] width 52 height 5
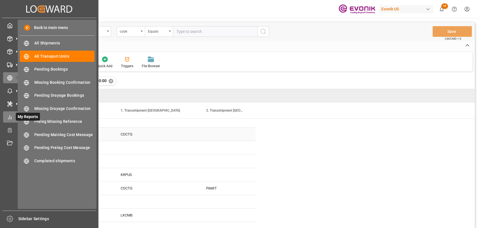
click at [9, 115] on icon at bounding box center [10, 117] width 6 height 6
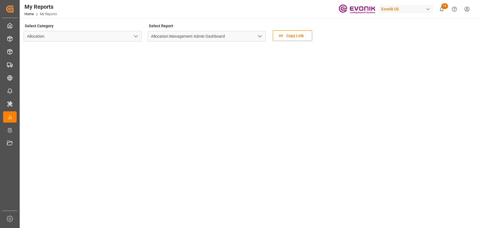
click at [136, 37] on polyline "open menu" at bounding box center [135, 36] width 3 height 2
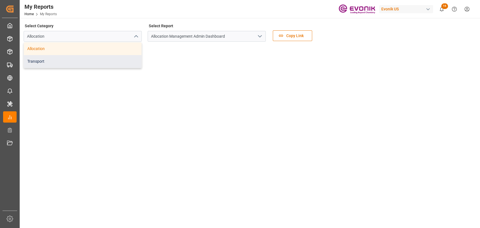
click at [88, 60] on div "Transport" at bounding box center [82, 61] width 117 height 13
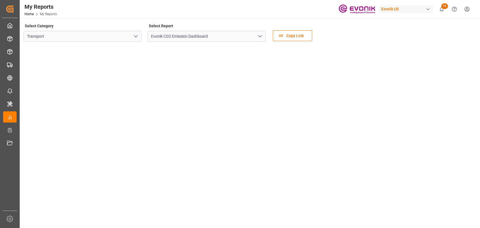
click at [258, 39] on icon "open menu" at bounding box center [259, 36] width 7 height 7
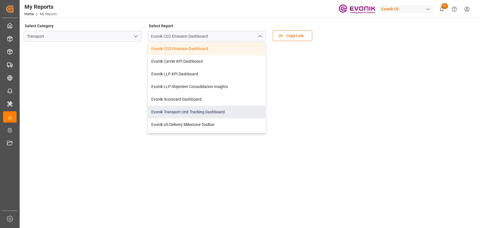
scroll to position [23, 0]
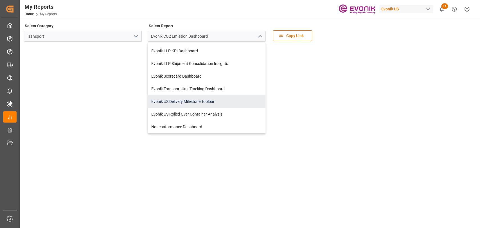
click at [172, 104] on div "Evonik US Delivery Milestone Toolbar" at bounding box center [206, 101] width 117 height 13
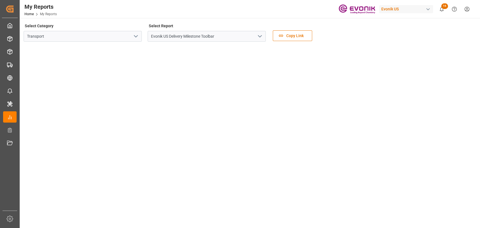
drag, startPoint x: 435, startPoint y: 123, endPoint x: 415, endPoint y: 105, distance: 26.3
click at [438, 115] on tableau-viz at bounding box center [249, 155] width 450 height 219
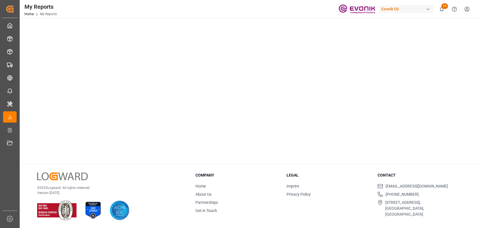
scroll to position [43, 0]
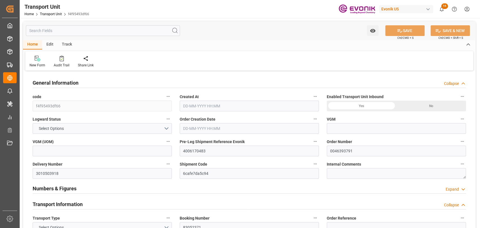
type input "0"
type input "Shipco Transport Inc"
type input "Leschaco Inc."
type input "USNYC"
type input "CLSAI"
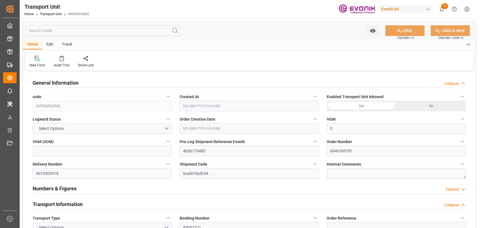
type input "9700251"
type input "USNYC"
type input "CLSAI"
type input "9700251"
type input "463.08"
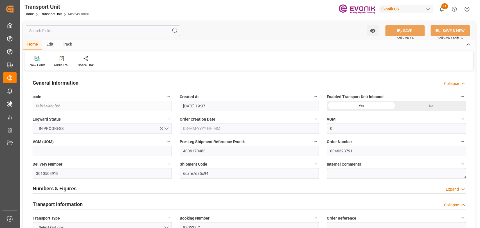
type input "[DATE] 19:37"
type input "[DATE]"
type input "[DATE] 00:00"
type input "[DATE] 05:56"
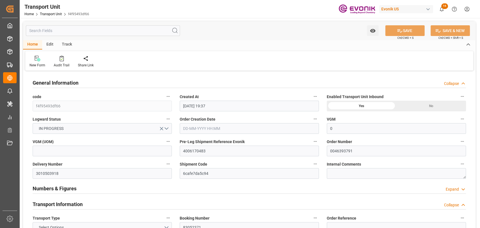
type input "[DATE] 00:00"
type input "[DATE] 19:00"
type input "[DATE] 10:00"
type input "[DATE] 05:57"
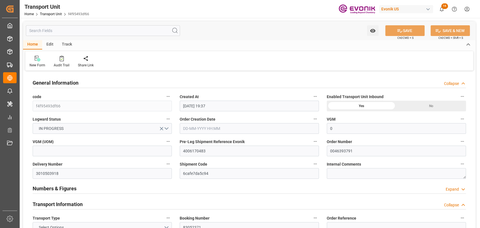
type input "[DATE] 21:24"
click at [64, 46] on div "Track" at bounding box center [67, 45] width 19 height 10
click at [35, 59] on icon at bounding box center [36, 60] width 6 height 4
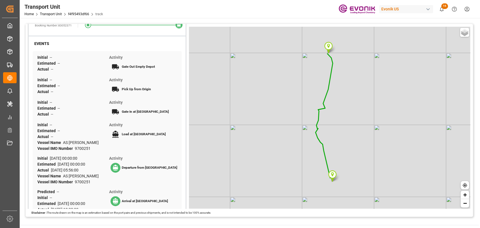
scroll to position [187, 0]
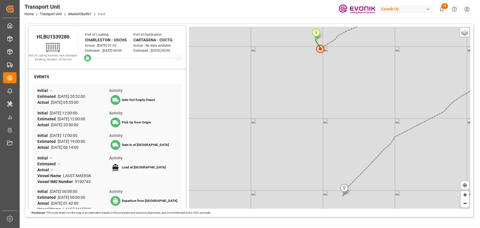
scroll to position [125, 0]
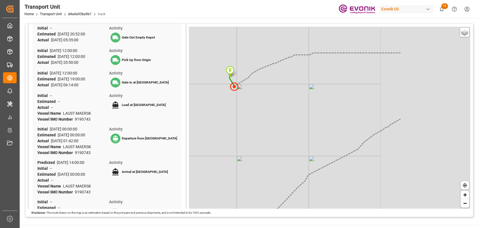
drag, startPoint x: 390, startPoint y: 87, endPoint x: 292, endPoint y: 120, distance: 103.1
click at [292, 120] on div "Basic Grayscale Streets Dark + −" at bounding box center [328, 118] width 281 height 182
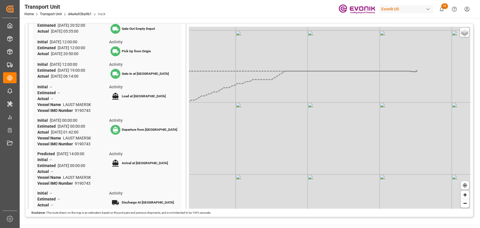
scroll to position [187, 0]
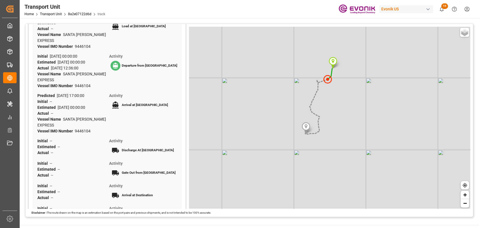
scroll to position [215, 0]
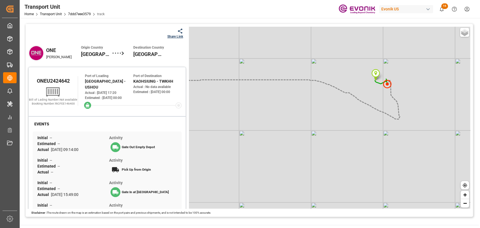
drag, startPoint x: 353, startPoint y: 119, endPoint x: 290, endPoint y: 95, distance: 67.1
click at [290, 95] on div "Basic Grayscale Streets Dark + −" at bounding box center [328, 118] width 281 height 182
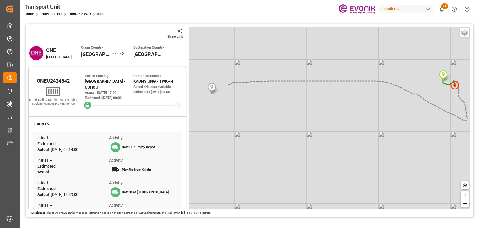
drag, startPoint x: 331, startPoint y: 104, endPoint x: 346, endPoint y: 106, distance: 15.1
click at [346, 106] on div "Basic Grayscale Streets Dark + −" at bounding box center [328, 118] width 281 height 182
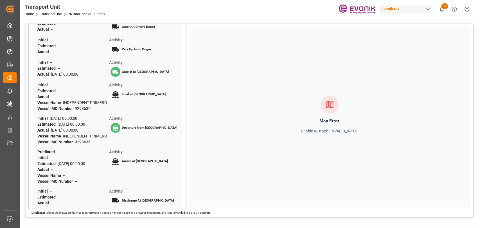
scroll to position [125, 0]
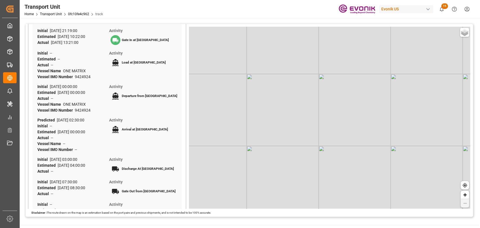
scroll to position [135, 0]
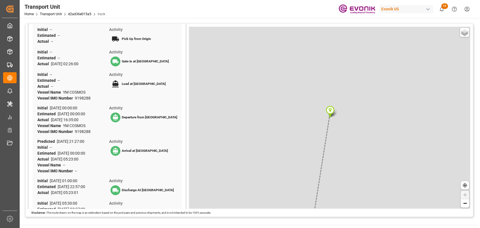
scroll to position [203, 0]
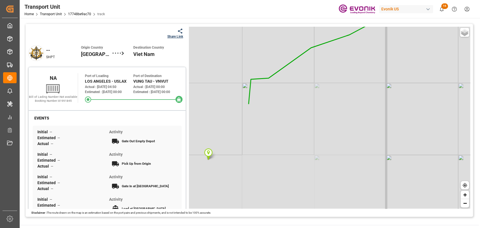
drag, startPoint x: 223, startPoint y: 124, endPoint x: 313, endPoint y: 124, distance: 90.2
click at [313, 124] on div "Basic Grayscale Streets Dark + −" at bounding box center [328, 118] width 281 height 182
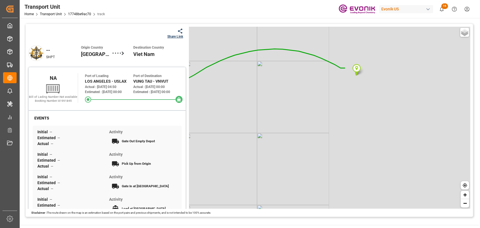
drag, startPoint x: 346, startPoint y: 93, endPoint x: 193, endPoint y: 97, distance: 153.1
click at [193, 97] on div "Basic Grayscale Streets Dark + −" at bounding box center [328, 118] width 281 height 182
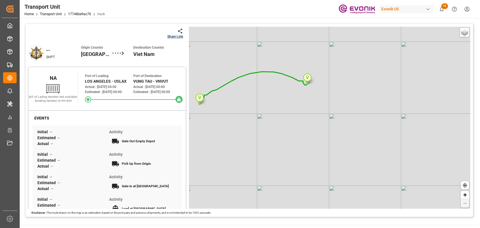
drag, startPoint x: 242, startPoint y: 96, endPoint x: 266, endPoint y: 98, distance: 23.7
click at [270, 101] on div "Basic Grayscale Streets Dark + −" at bounding box center [328, 118] width 281 height 182
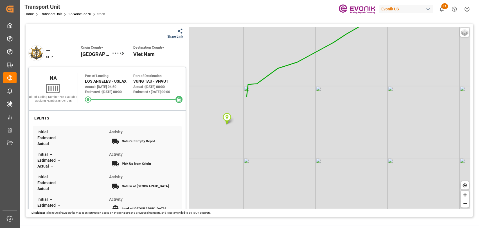
drag, startPoint x: 205, startPoint y: 121, endPoint x: 282, endPoint y: 123, distance: 77.8
click at [282, 123] on div "Basic Grayscale Streets Dark + −" at bounding box center [328, 118] width 281 height 182
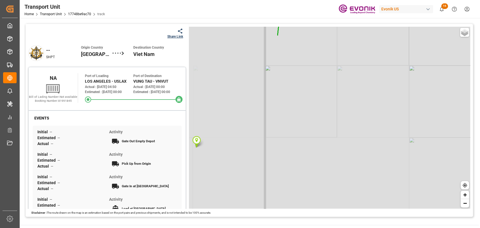
drag, startPoint x: 242, startPoint y: 124, endPoint x: 266, endPoint y: 126, distance: 24.0
click at [266, 126] on div "Basic Grayscale Streets Dark + −" at bounding box center [328, 118] width 281 height 182
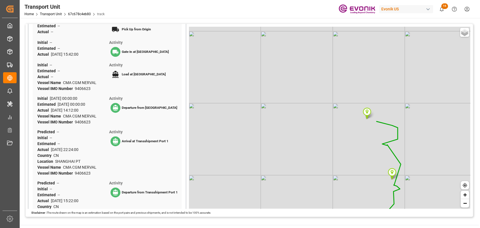
scroll to position [306, 0]
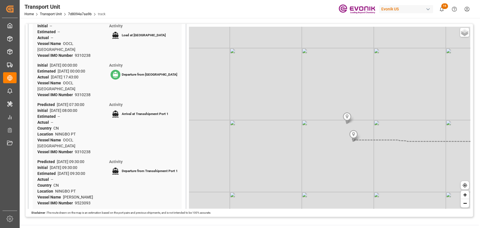
scroll to position [306, 0]
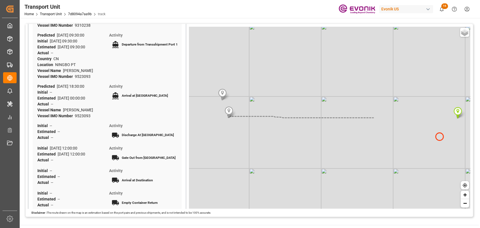
click at [229, 139] on div "Basic Grayscale Streets Dark + −" at bounding box center [328, 118] width 281 height 182
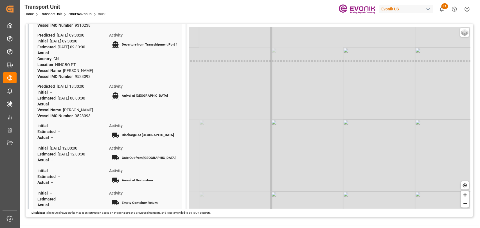
click at [363, 142] on div "Basic Grayscale Streets Dark + −" at bounding box center [328, 118] width 281 height 182
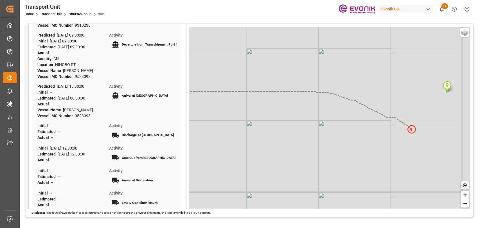
drag, startPoint x: 270, startPoint y: 144, endPoint x: 246, endPoint y: 146, distance: 23.9
click at [236, 146] on div "Basic Grayscale Streets Dark + −" at bounding box center [328, 118] width 281 height 182
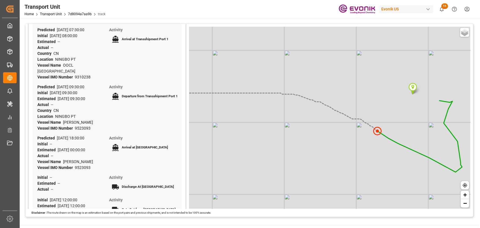
scroll to position [243, 0]
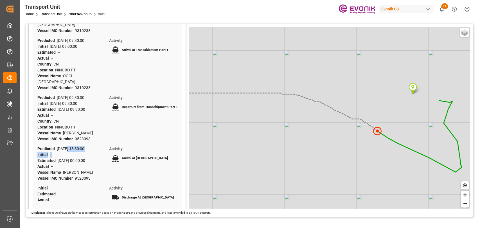
drag, startPoint x: 67, startPoint y: 129, endPoint x: 135, endPoint y: 122, distance: 68.5
click at [101, 146] on div "Predicted [DATE] 18:30:00" at bounding box center [72, 149] width 70 height 6
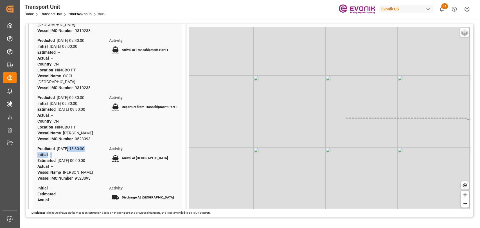
drag, startPoint x: 211, startPoint y: 119, endPoint x: 394, endPoint y: 135, distance: 184.2
click at [406, 142] on div "Basic Grayscale Streets Dark + −" at bounding box center [328, 118] width 281 height 182
drag, startPoint x: 398, startPoint y: 137, endPoint x: 440, endPoint y: 137, distance: 42.4
click at [440, 137] on div "Basic Grayscale Streets Dark + −" at bounding box center [328, 118] width 281 height 182
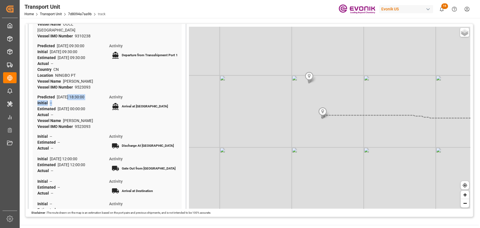
scroll to position [306, 0]
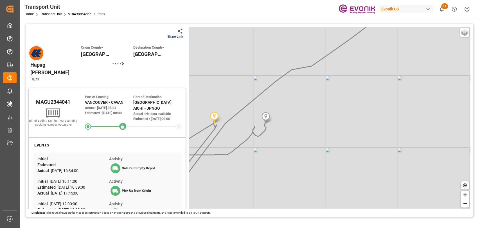
drag, startPoint x: 232, startPoint y: 133, endPoint x: 274, endPoint y: 131, distance: 42.2
click at [274, 131] on div "Basic Grayscale Streets Dark + −" at bounding box center [328, 118] width 281 height 182
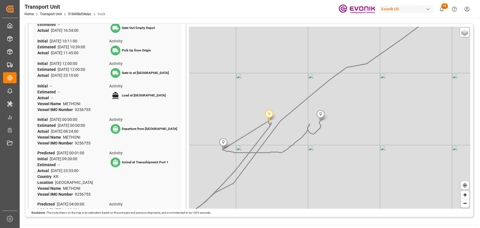
scroll to position [187, 0]
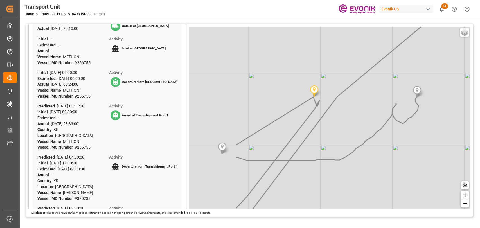
drag, startPoint x: 242, startPoint y: 110, endPoint x: 317, endPoint y: 111, distance: 75.3
click at [317, 111] on div "Basic Grayscale Streets Dark + −" at bounding box center [328, 118] width 281 height 182
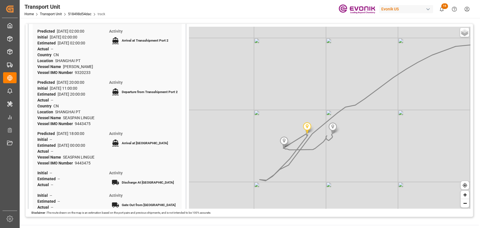
scroll to position [374, 0]
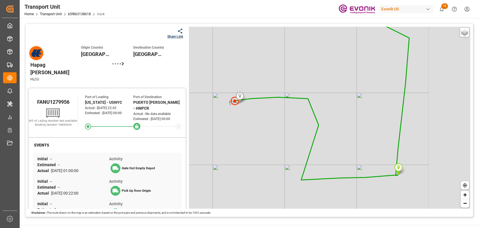
drag, startPoint x: 407, startPoint y: 149, endPoint x: 346, endPoint y: 122, distance: 66.5
click at [346, 122] on div "Basic Grayscale Streets Dark + −" at bounding box center [328, 118] width 281 height 182
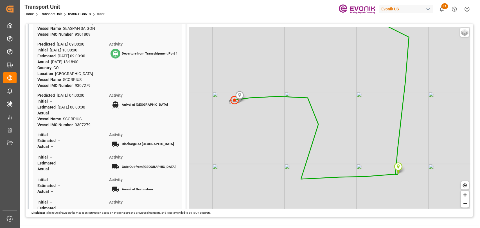
scroll to position [238, 0]
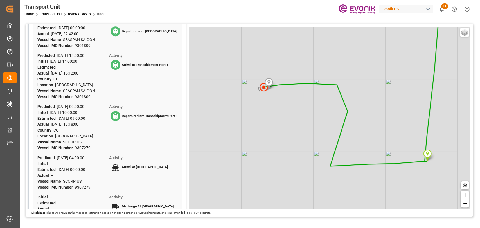
drag, startPoint x: 383, startPoint y: 109, endPoint x: 404, endPoint y: 151, distance: 46.6
click at [349, 110] on div "Basic Grayscale Streets Dark + −" at bounding box center [328, 118] width 281 height 182
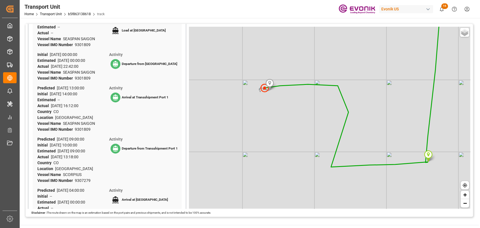
scroll to position [175, 0]
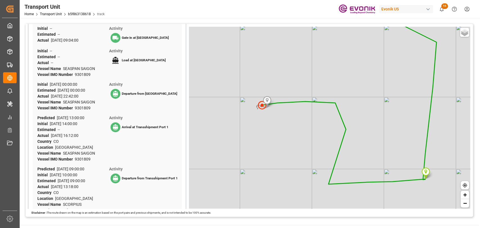
drag, startPoint x: 387, startPoint y: 103, endPoint x: 374, endPoint y: 117, distance: 18.5
click at [375, 120] on div "Basic Grayscale Streets Dark + −" at bounding box center [328, 118] width 281 height 182
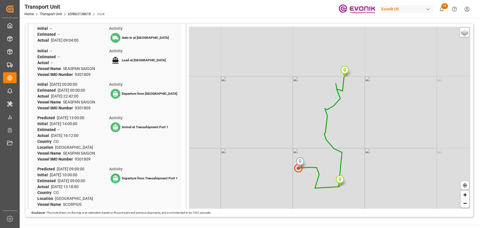
drag, startPoint x: 413, startPoint y: 96, endPoint x: 364, endPoint y: 117, distance: 53.2
click at [368, 151] on div "Basic Grayscale Streets Dark + −" at bounding box center [328, 118] width 281 height 182
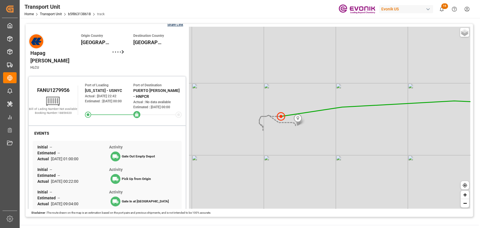
scroll to position [0, 0]
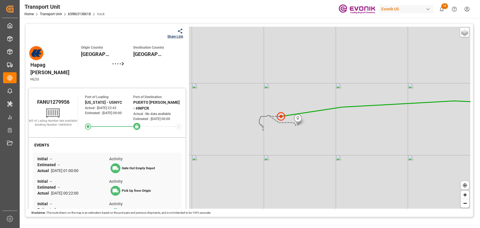
click at [174, 37] on div "Share Link" at bounding box center [175, 36] width 16 height 5
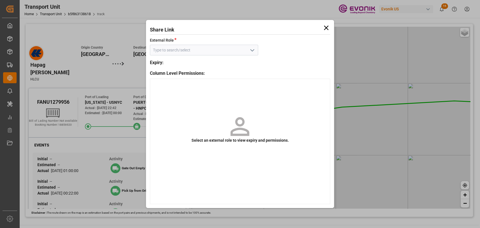
click at [251, 48] on icon "open menu" at bounding box center [252, 50] width 7 height 7
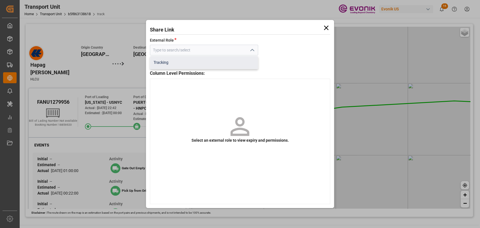
click at [180, 64] on div "Tracking" at bounding box center [204, 62] width 108 height 13
type input "Tracking"
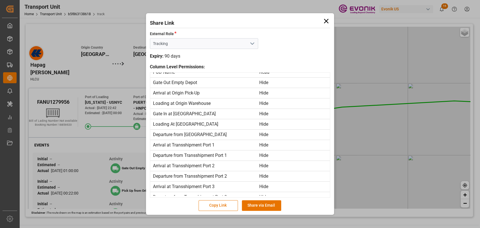
scroll to position [125, 0]
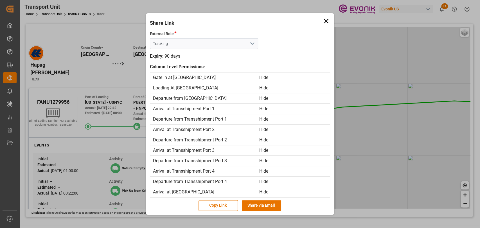
click at [327, 19] on icon at bounding box center [326, 21] width 4 height 4
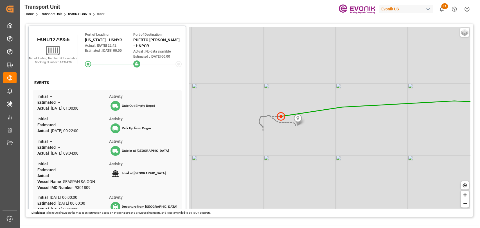
scroll to position [0, 0]
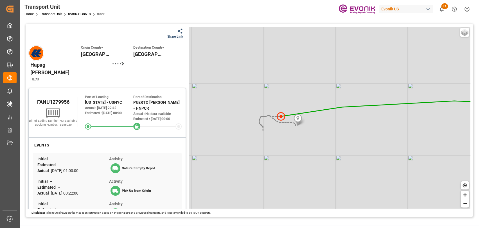
click at [173, 37] on div "Share Link" at bounding box center [175, 36] width 16 height 5
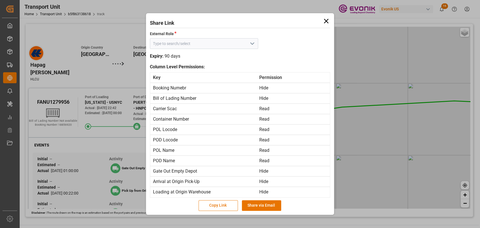
drag, startPoint x: 324, startPoint y: 21, endPoint x: 266, endPoint y: 3, distance: 60.6
click at [325, 21] on icon at bounding box center [326, 21] width 8 height 8
type input "Tracking"
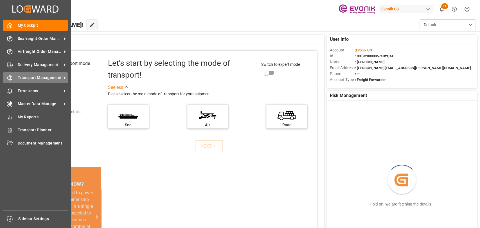
drag, startPoint x: 15, startPoint y: 77, endPoint x: 23, endPoint y: 79, distance: 8.9
click at [17, 78] on div "Transport Management Transport Management" at bounding box center [35, 77] width 65 height 11
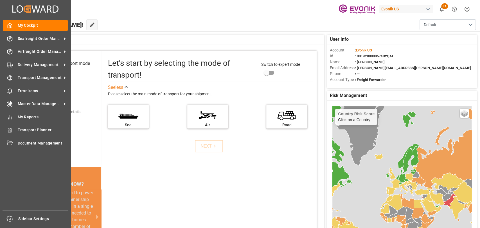
drag, startPoint x: 22, startPoint y: 79, endPoint x: 40, endPoint y: 63, distance: 24.3
click at [25, 78] on span "Transport Management" at bounding box center [40, 78] width 44 height 6
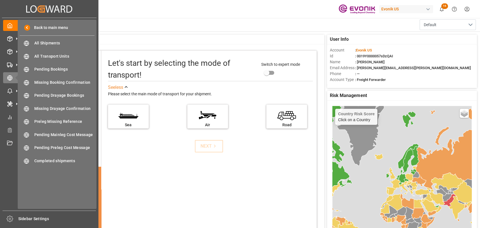
click at [40, 49] on div "Back to main menu All Shipments All Shipments All Transport Units All Transport…" at bounding box center [57, 114] width 79 height 189
click at [43, 43] on span "All Shipments" at bounding box center [64, 43] width 60 height 6
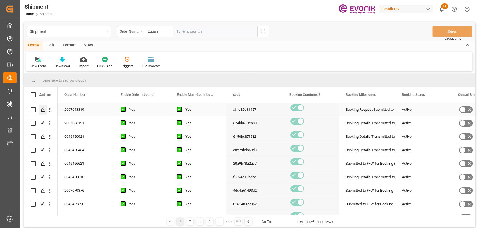
click at [44, 110] on icon "Press SPACE to select this row." at bounding box center [43, 109] width 4 height 4
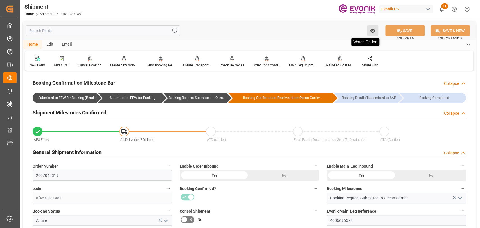
click at [371, 33] on icon "open menu" at bounding box center [372, 31] width 6 height 6
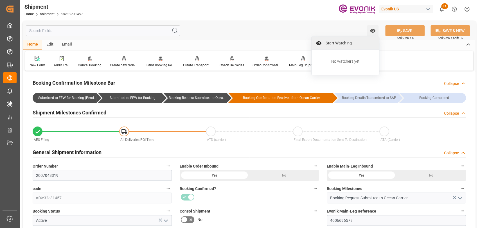
click at [342, 43] on span "Start Watching" at bounding box center [348, 43] width 51 height 6
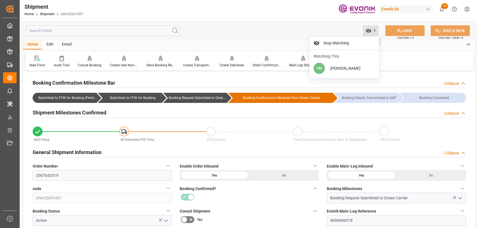
click at [371, 28] on span "1" at bounding box center [373, 30] width 4 height 4
drag, startPoint x: 369, startPoint y: 31, endPoint x: 372, endPoint y: 32, distance: 3.7
click at [372, 32] on button "1 Watch Option" at bounding box center [370, 30] width 16 height 11
click at [344, 43] on span "Stop Watching" at bounding box center [347, 43] width 53 height 6
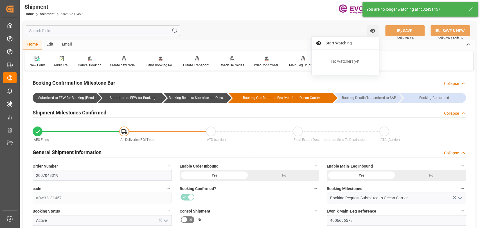
click at [258, 24] on div "Watch Option Start Watching No watchers yet SAVE Ctrl/CMD + S SAVE & NEW Ctrl/C…" at bounding box center [249, 30] width 452 height 19
click at [376, 31] on button "Watch Option" at bounding box center [373, 30] width 12 height 11
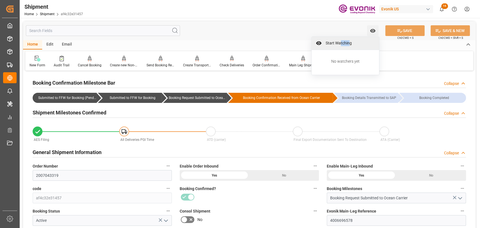
drag, startPoint x: 344, startPoint y: 41, endPoint x: 349, endPoint y: 41, distance: 5.6
click at [349, 41] on span "Start Watching" at bounding box center [348, 43] width 51 height 6
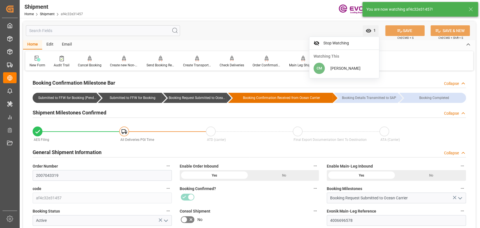
click at [256, 15] on div "Shipment Home Shipment af4c32e31457 Evonik US 16 Notifications Only show unread…" at bounding box center [248, 9] width 464 height 18
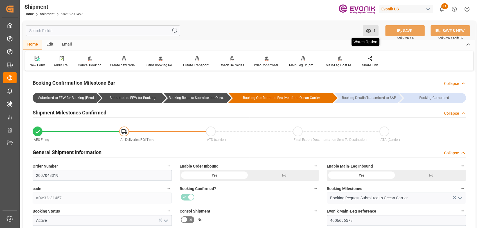
click at [373, 31] on span "1" at bounding box center [373, 30] width 4 height 4
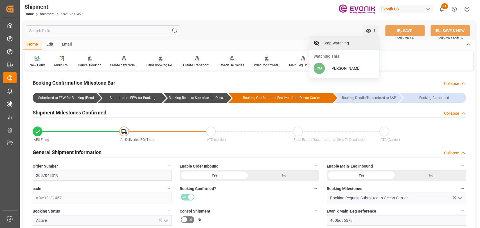
click at [319, 44] on div "Stop Watching" at bounding box center [344, 43] width 70 height 13
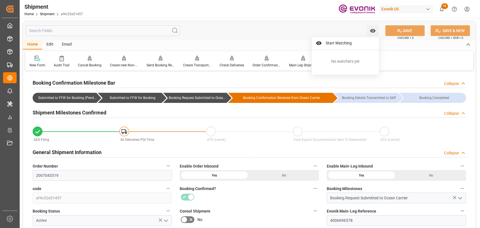
click at [461, 10] on html "Created by potrace 1.15, written by Peter Selinger 2001-2017 Created by potrace…" at bounding box center [240, 114] width 480 height 228
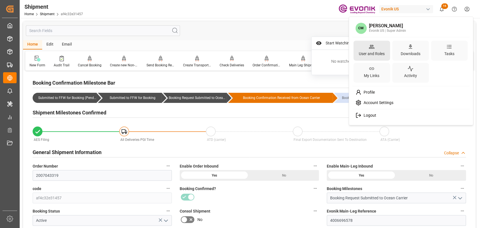
click at [371, 51] on div "User and Roles" at bounding box center [371, 53] width 28 height 8
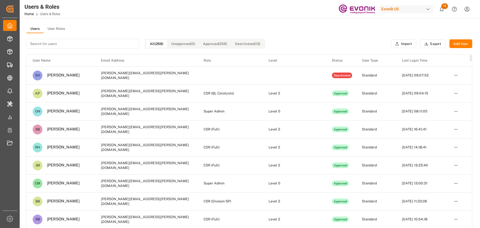
click at [47, 31] on button "User Roles" at bounding box center [56, 29] width 25 height 8
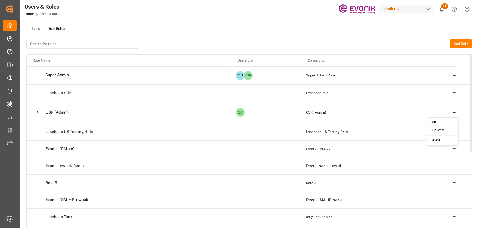
click at [455, 111] on html "Created by potrace 1.15, written by Peter Selinger 2001-2017 Created by potrace…" at bounding box center [240, 114] width 480 height 228
click at [438, 122] on div "Edit" at bounding box center [442, 122] width 29 height 8
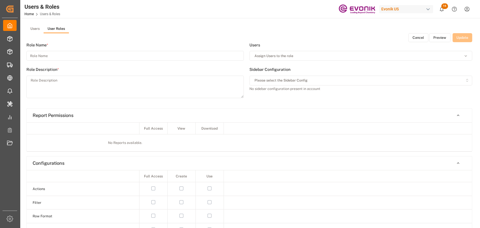
type input "CSR (Admin)"
type textarea "CSR (Admin)"
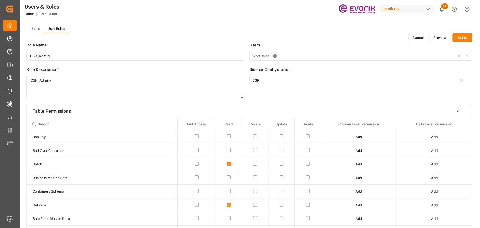
click at [436, 39] on button "Preview" at bounding box center [439, 37] width 21 height 9
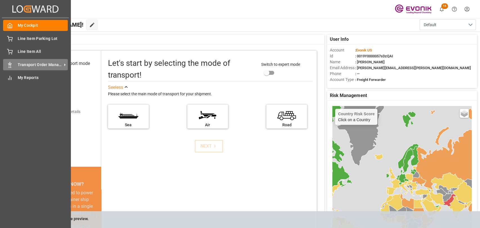
click at [32, 68] on div "Transport Order Management Transport Order Management" at bounding box center [35, 64] width 65 height 11
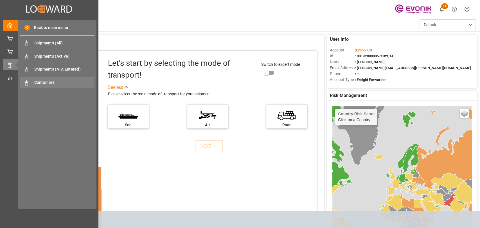
click at [37, 83] on span "Containers" at bounding box center [64, 82] width 60 height 6
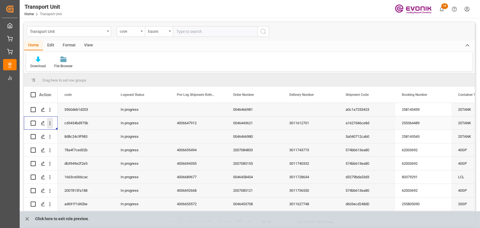
click at [49, 125] on icon "open menu" at bounding box center [49, 123] width 1 height 4
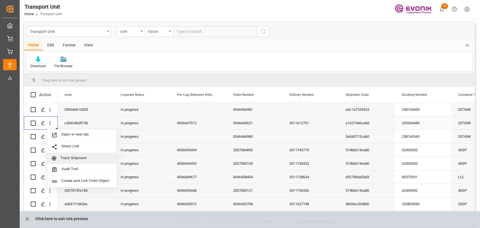
click at [67, 155] on div "Track Shipment" at bounding box center [81, 158] width 69 height 11
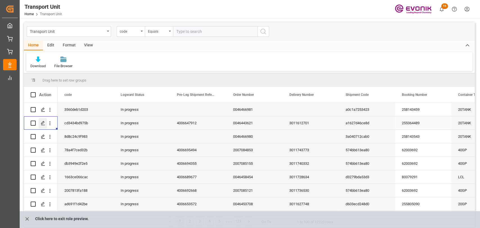
click at [44, 122] on polygon "Press SPACE to select this row." at bounding box center [42, 122] width 3 height 3
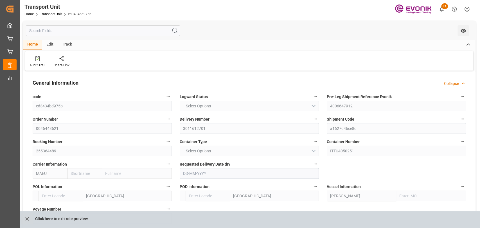
type input "Maersk"
type input "Maersk Line AS"
type input "USMSY"
type input "NLRTM"
type input "9275048"
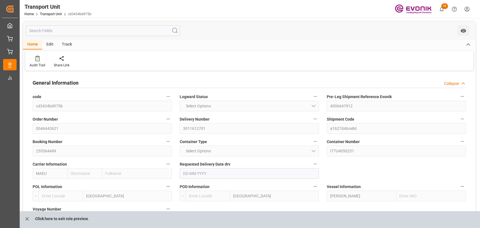
type input "USMSY"
type input "NLRTM"
type input "9355367"
type input "33105.5"
type input "18-08-2025"
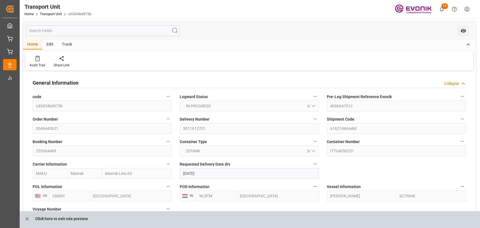
type input "11-07-2025 08:26"
type input "17-07-2025 00:00"
type input "16-07-2025 22:00"
type input "17-07-2025 06:51"
type input "18-08-2025 00:00"
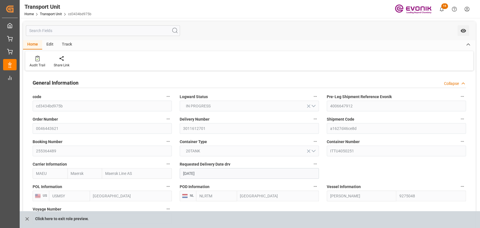
type input "18-08-2025 03:00"
type input "17-07-2025"
type input "17-07-2025 01:36"
type input "17-07-2025 07:00"
type input "17-07-2025 07:36"
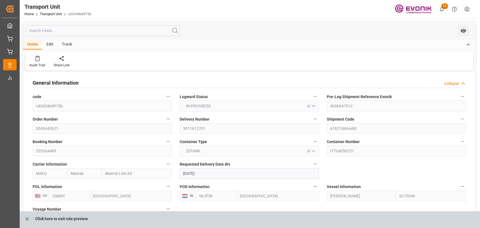
type input "23-07-2025 05:00"
type input "23-07-2025 11:25"
type input "23-07-2025 12:09"
type input "23-07-2025 21:17"
type input "25-07-2025 00:45"
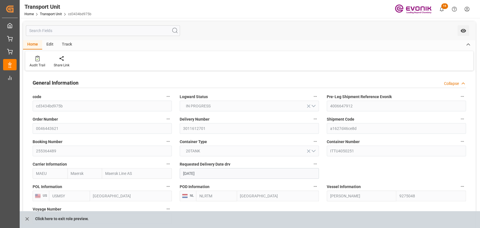
type input "24-07-2025 18:00"
type input "25-07-2025 03:02"
type input "25-07-2025 19:00"
type input "25-07-2025 19:51"
type input "26-07-2025 03:43"
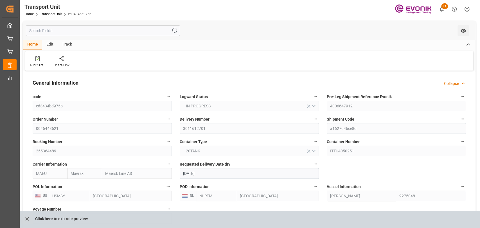
type input "25-07-2025 23:48"
type input "03-08-2025 01:47"
type input "03-08-2025 06:00"
type input "03-08-2025 11:02"
type input "18-08-2025 03:00"
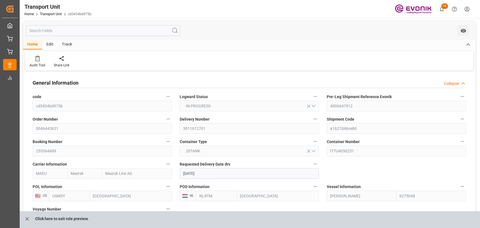
type input "19-08-2025 02:42"
type input "23-08-2025 02:42"
click at [67, 42] on div "Track" at bounding box center [67, 45] width 19 height 10
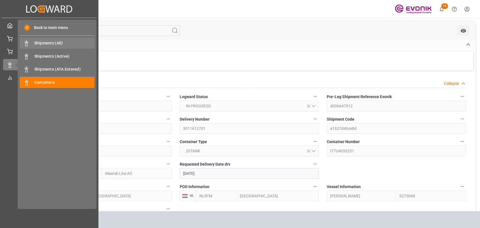
click at [40, 45] on span "Shipments (All)" at bounding box center [64, 43] width 60 height 6
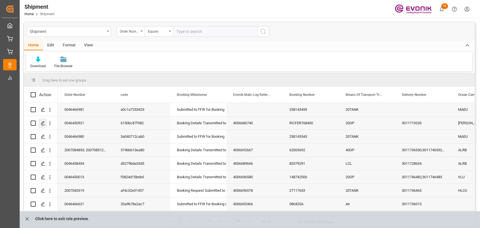
click at [46, 122] on div "Press SPACE to select this row." at bounding box center [42, 123] width 8 height 10
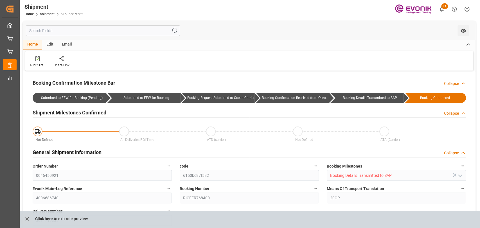
type input "0"
type input "ONE"
type input "Ocean Network Express"
type input "9.93"
type input "1"
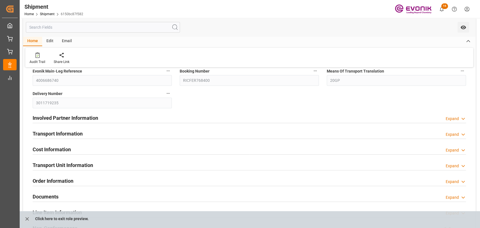
scroll to position [125, 0]
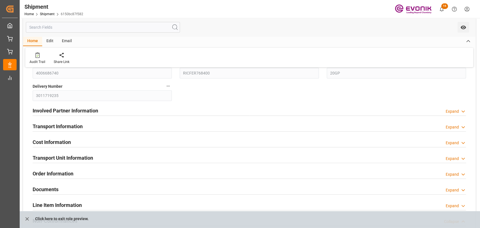
drag, startPoint x: 83, startPoint y: 158, endPoint x: 103, endPoint y: 135, distance: 31.2
click at [83, 156] on h2 "Transport Unit Information" at bounding box center [63, 158] width 60 height 8
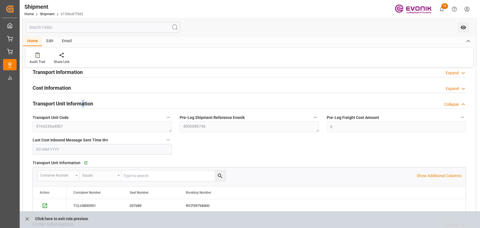
scroll to position [187, 0]
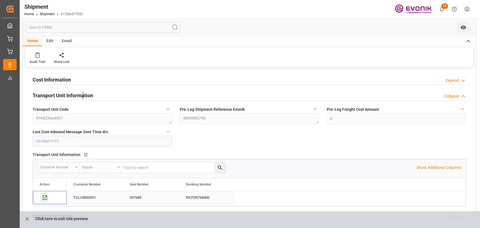
click at [44, 194] on icon "Press SPACE to select this row." at bounding box center [45, 197] width 6 height 6
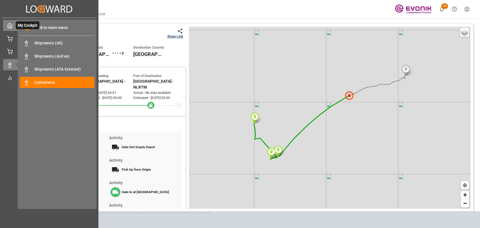
click at [17, 24] on span "My Cockpit" at bounding box center [28, 25] width 24 height 8
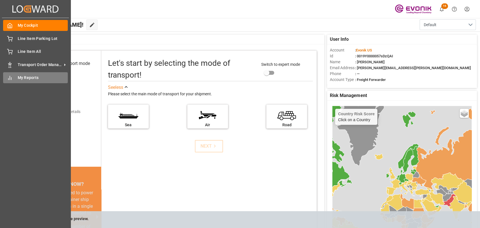
click at [25, 80] on span "My Reports" at bounding box center [43, 78] width 50 height 6
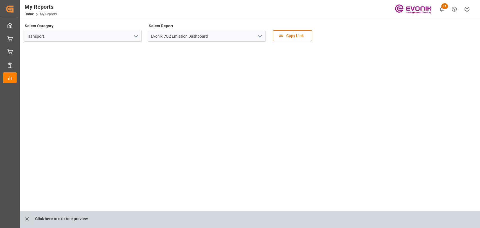
click at [256, 37] on icon "open menu" at bounding box center [259, 36] width 7 height 7
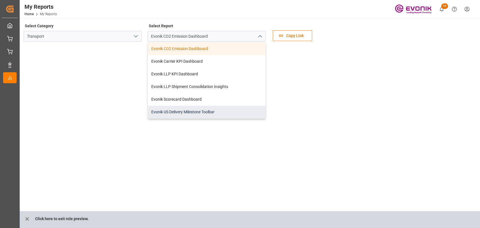
click at [209, 115] on div "Evonik US Delivery Milestone Toolbar" at bounding box center [206, 112] width 117 height 13
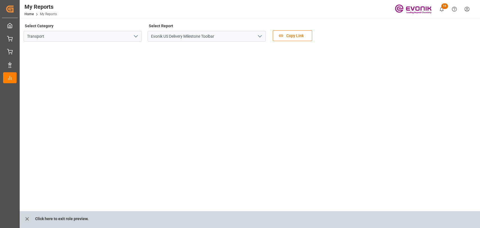
drag, startPoint x: 441, startPoint y: 102, endPoint x: 443, endPoint y: 107, distance: 5.8
click at [443, 106] on tableau-viz at bounding box center [249, 155] width 450 height 219
click at [454, 116] on tableau-viz at bounding box center [249, 155] width 450 height 219
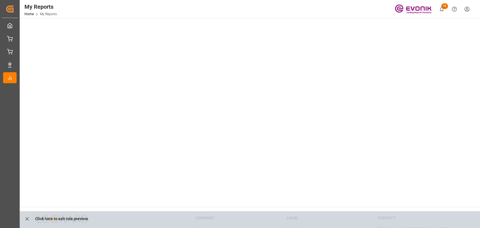
drag, startPoint x: 461, startPoint y: 49, endPoint x: 397, endPoint y: 49, distance: 63.8
click at [461, 49] on tableau-viz at bounding box center [249, 93] width 450 height 219
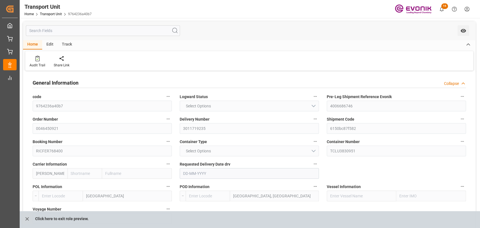
type input "ONE"
type input "Ocean Network Express"
type input "USLAX"
type input "JPNGO"
type input "16188"
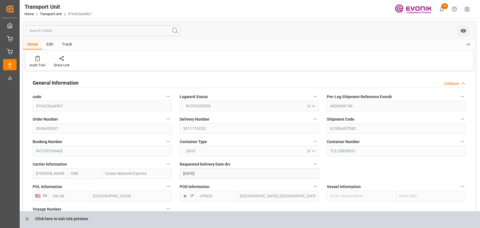
type input "27-09-2025"
type input "25-08-2025 00:00"
type input "20-08-2025 00:00"
type input "19-09-2025 00:00"
type input "12-09-2025 00:00"
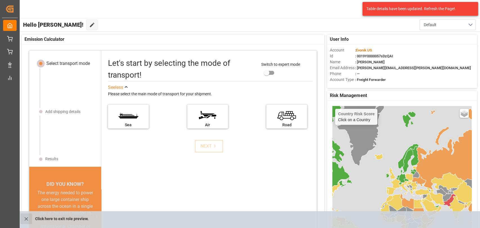
click at [23, 220] on icon "close role preview" at bounding box center [26, 219] width 6 height 6
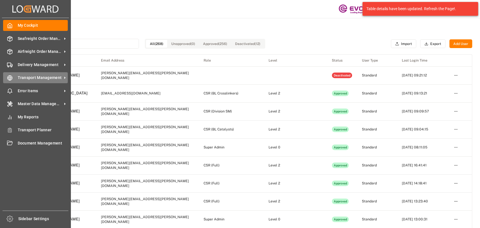
click at [41, 77] on span "Transport Management" at bounding box center [40, 78] width 44 height 6
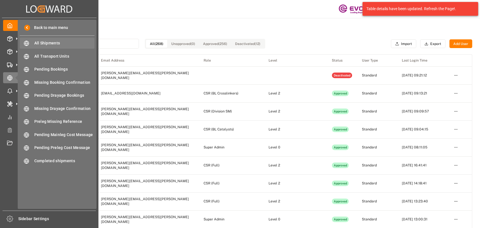
click at [66, 46] on span "All Shipments" at bounding box center [64, 43] width 60 height 6
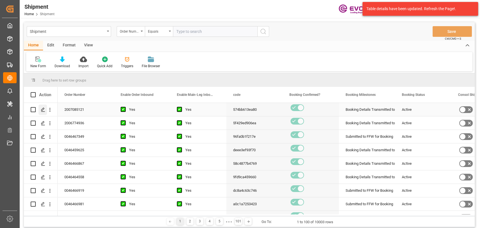
click at [45, 112] on div "Press SPACE to select this row." at bounding box center [42, 110] width 8 height 10
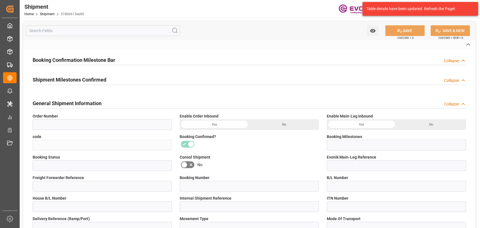
type input "2007085121"
type input "574bb613ea80"
type input "Booking Details Transmitted to SAP"
type input "Active"
type input "4006692667"
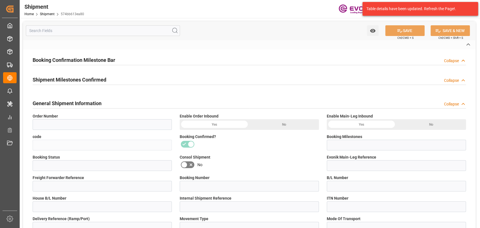
type input "250805000291"
type input "62003692"
type input "D2D"
type input "45"
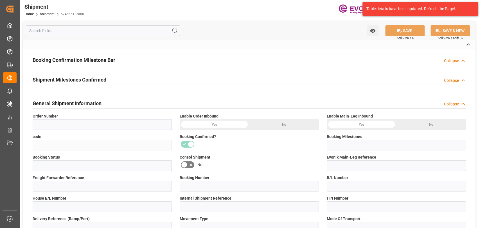
type input "FCL"
type input "0007"
type input "40GP"
type input "3011736530"
type input "0000923311"
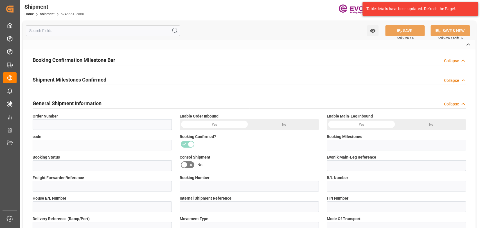
type input "[PERSON_NAME][EMAIL_ADDRESS][PERSON_NAME][DOMAIN_NAME]"
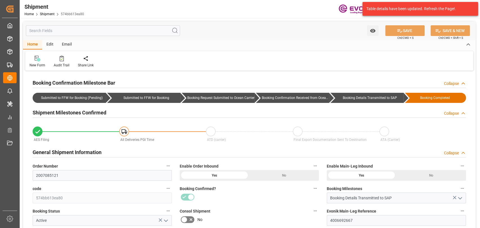
click at [108, 29] on input "text" at bounding box center [103, 30] width 154 height 11
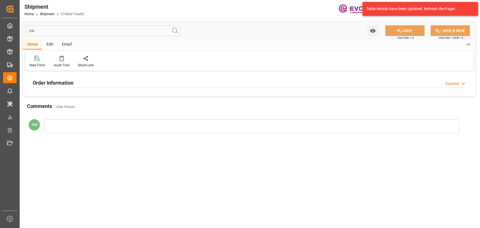
type input "csr"
click at [86, 82] on div "Order Information Expand" at bounding box center [249, 82] width 433 height 11
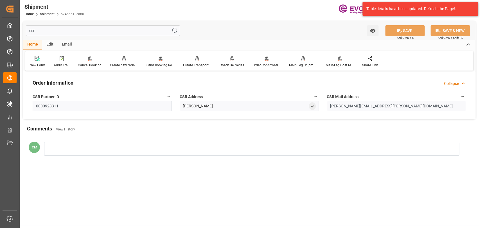
drag, startPoint x: 308, startPoint y: 108, endPoint x: 317, endPoint y: 117, distance: 12.1
click at [312, 116] on div "Order Information Collapse CSR Partner ID 0000923311 CSR Address [PERSON_NAME] …" at bounding box center [249, 95] width 452 height 47
click at [308, 106] on div "[PERSON_NAME]" at bounding box center [249, 106] width 139 height 11
click at [308, 106] on div "open menu" at bounding box center [311, 106] width 7 height 8
click at [310, 107] on icon "open menu" at bounding box center [312, 106] width 5 height 5
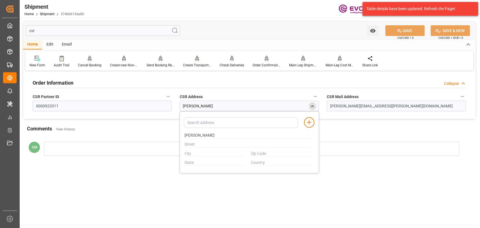
click at [49, 44] on div "Edit" at bounding box center [49, 45] width 15 height 10
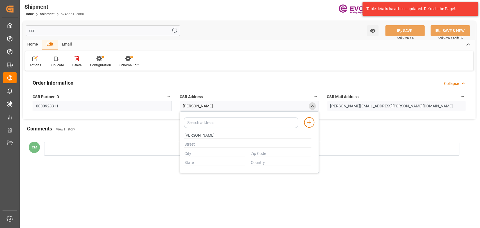
drag, startPoint x: 69, startPoint y: 45, endPoint x: 60, endPoint y: 46, distance: 8.7
click at [69, 46] on div "Email" at bounding box center [67, 45] width 19 height 10
click at [38, 41] on div "Home" at bounding box center [32, 45] width 19 height 10
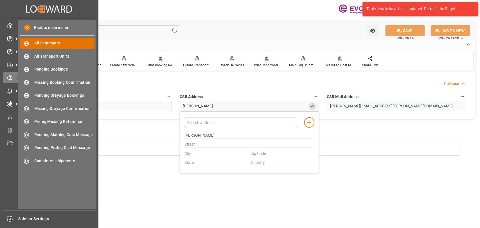
click at [40, 47] on div "All Shipments All Shipments" at bounding box center [57, 43] width 75 height 11
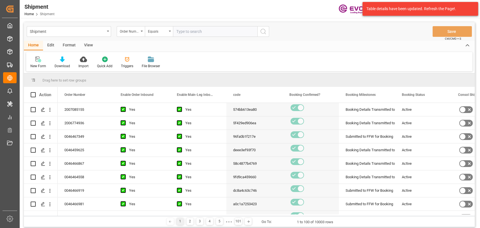
click at [49, 45] on div "Edit" at bounding box center [50, 46] width 15 height 10
click at [122, 65] on div "Schema Edit" at bounding box center [124, 65] width 19 height 5
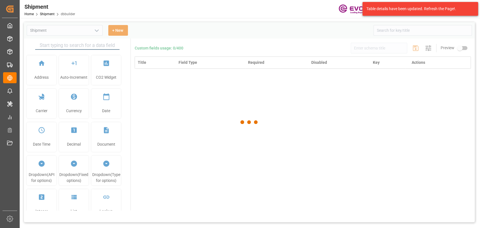
type input "Shipment"
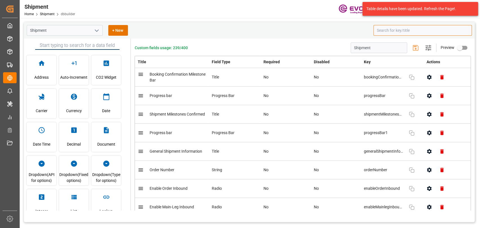
click at [415, 33] on input at bounding box center [422, 30] width 98 height 11
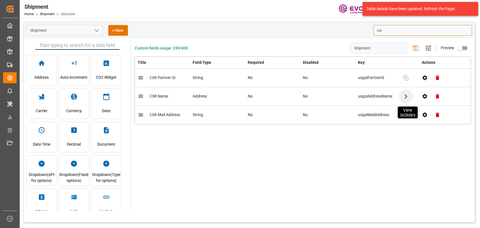
click at [406, 96] on icon "button" at bounding box center [405, 96] width 3 height 4
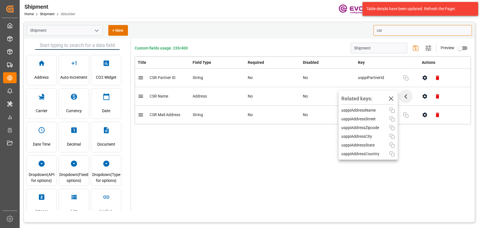
type input "csr"
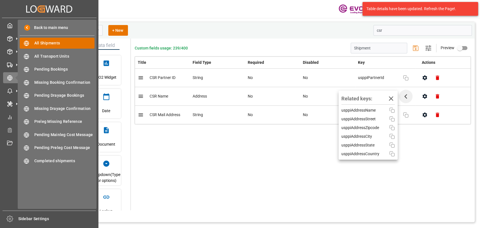
click at [42, 41] on span "All Shipments" at bounding box center [64, 43] width 60 height 6
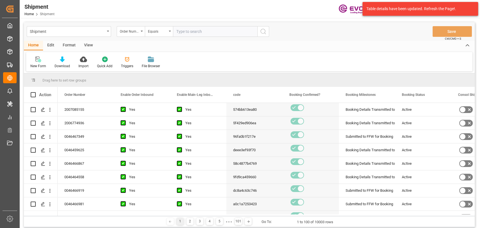
click at [376, 41] on div "Home Edit Format View" at bounding box center [249, 46] width 450 height 10
click at [42, 106] on div "Press SPACE to select this row." at bounding box center [42, 110] width 8 height 10
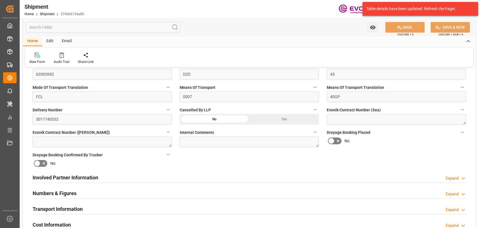
scroll to position [537, 0]
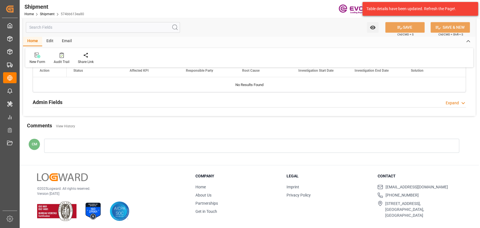
click at [88, 141] on div at bounding box center [251, 145] width 415 height 14
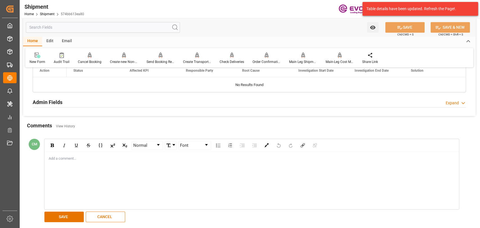
click at [299, 161] on div "Add a comment..." at bounding box center [252, 180] width 414 height 57
click at [110, 216] on button "CANCEL" at bounding box center [105, 216] width 39 height 11
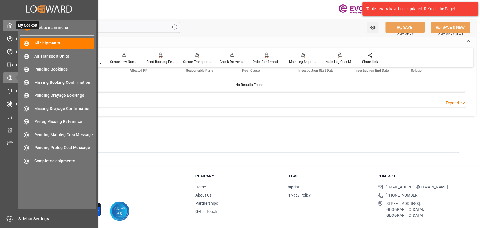
click at [5, 27] on div at bounding box center [8, 25] width 10 height 6
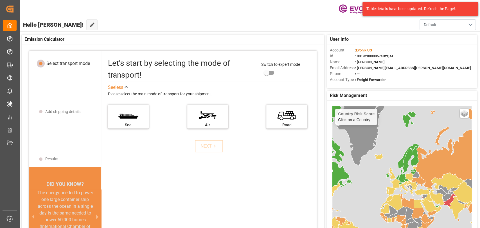
click at [468, 25] on button "Default" at bounding box center [447, 24] width 56 height 11
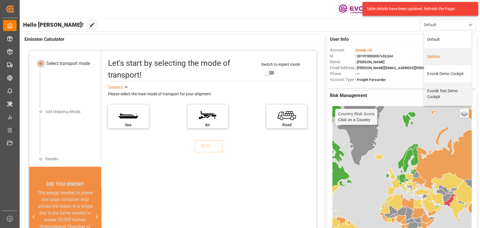
click at [442, 54] on div "Update" at bounding box center [447, 57] width 41 height 6
